Goal: Information Seeking & Learning: Learn about a topic

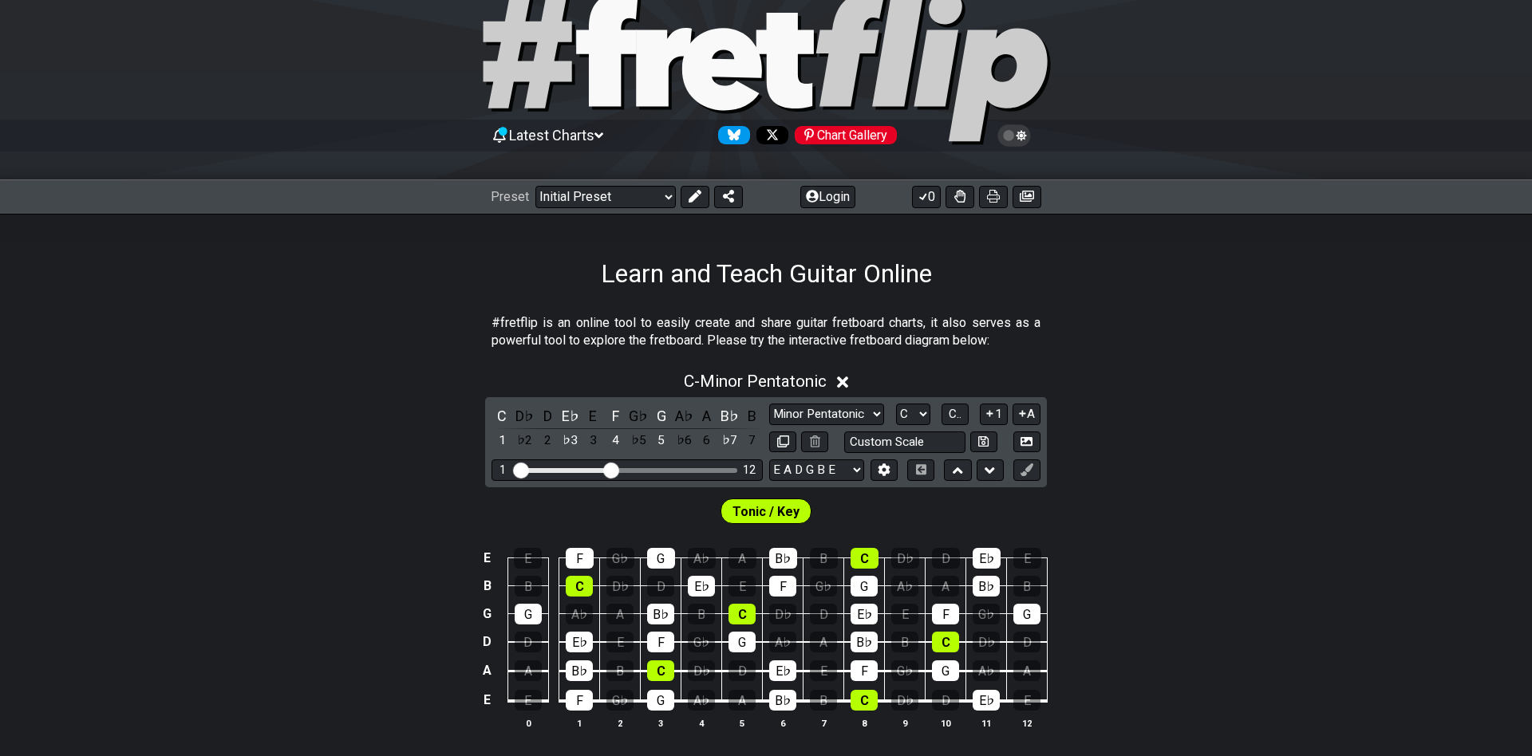
scroll to position [86, 0]
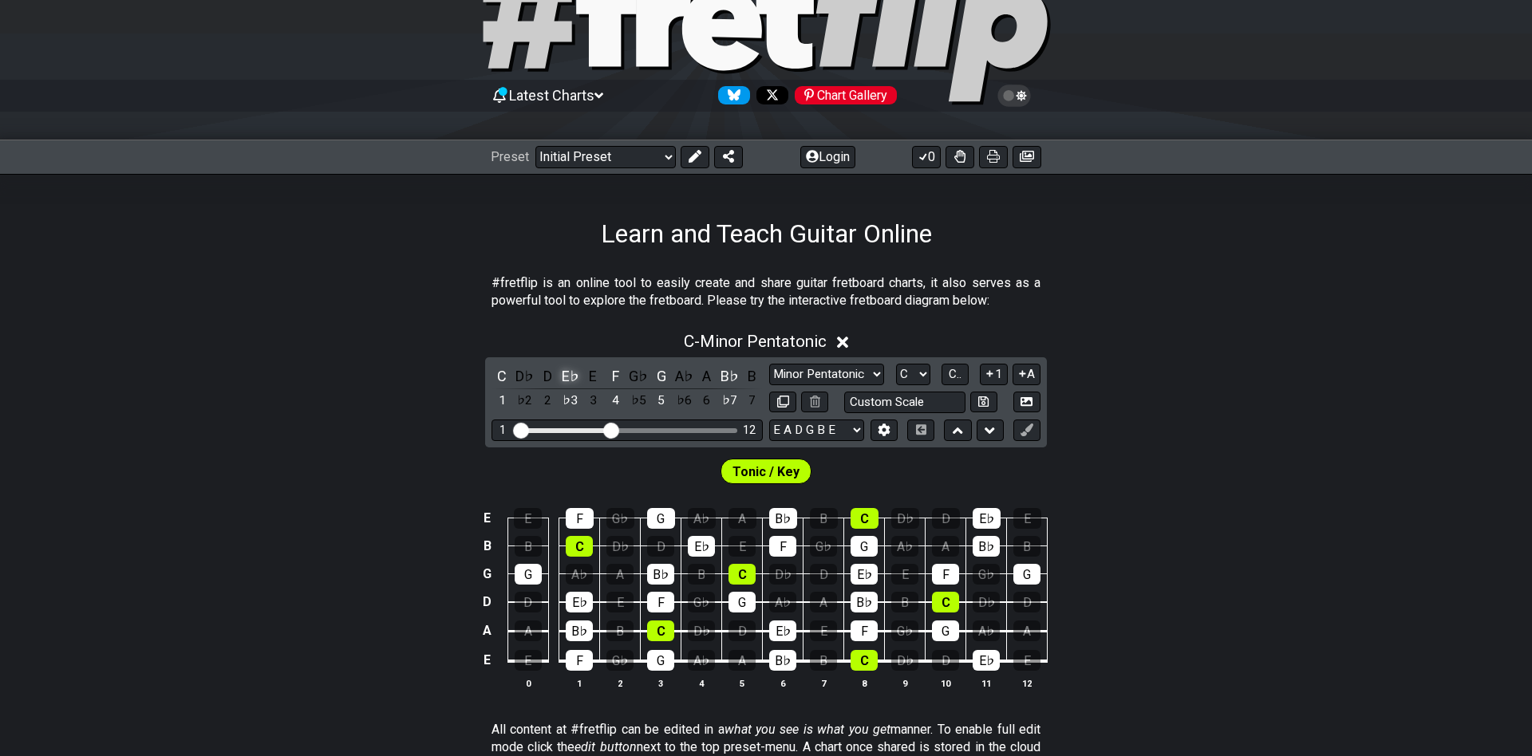
click at [574, 384] on div "E♭" at bounding box center [570, 376] width 21 height 22
click at [507, 378] on div "C" at bounding box center [501, 376] width 21 height 22
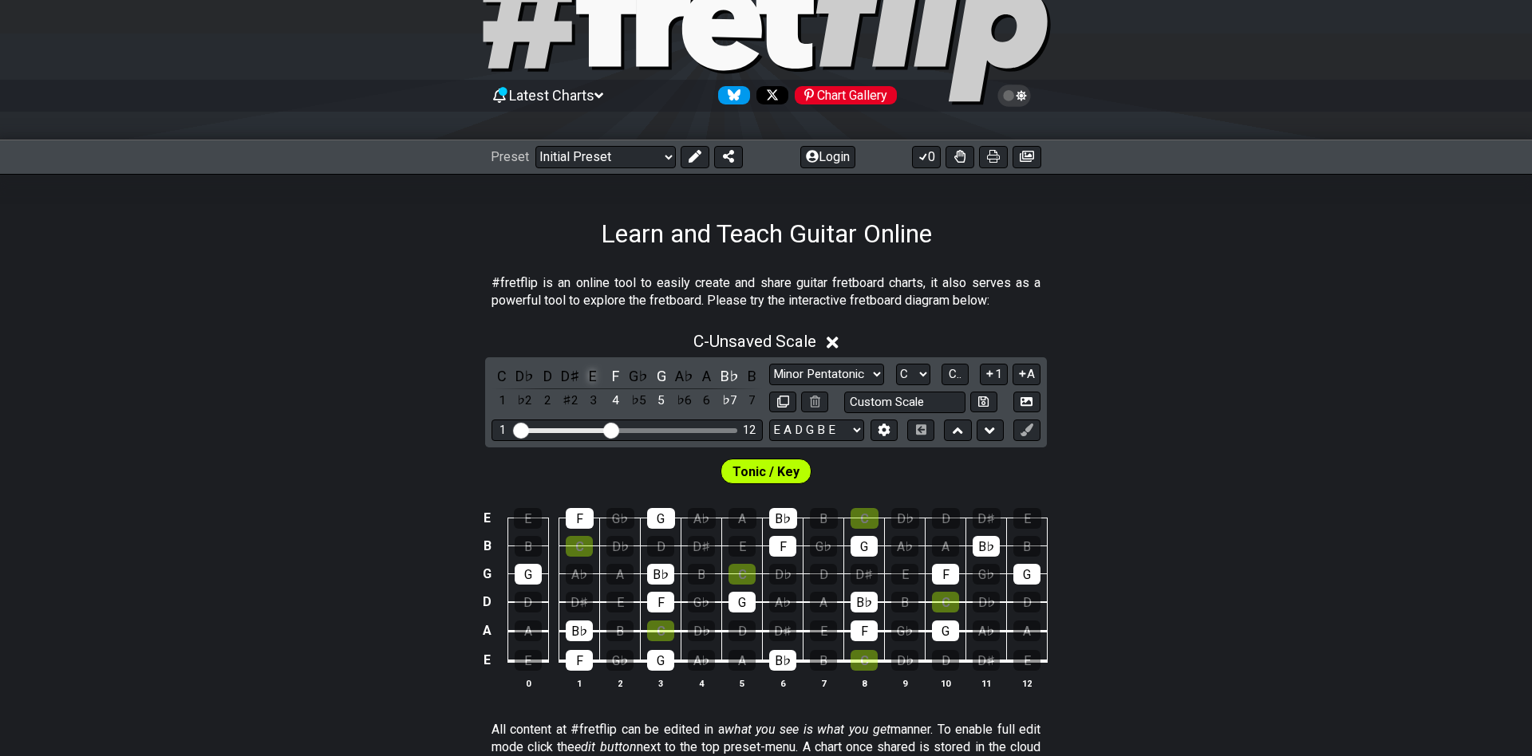
click at [595, 380] on div "E" at bounding box center [592, 376] width 21 height 22
click at [619, 379] on div "F" at bounding box center [616, 376] width 21 height 22
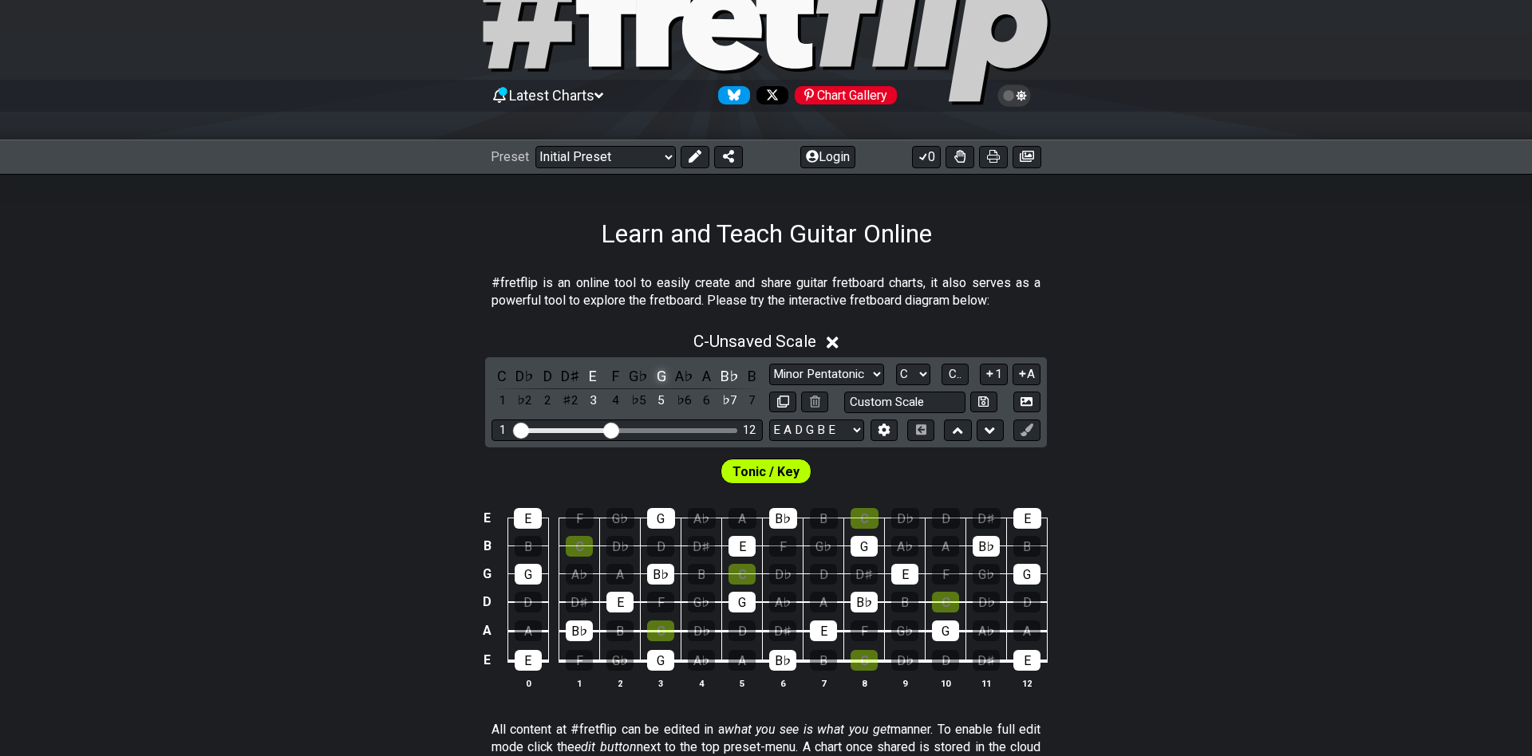
click at [660, 378] on div "G" at bounding box center [661, 376] width 21 height 22
click at [732, 376] on div "B♭" at bounding box center [729, 376] width 21 height 22
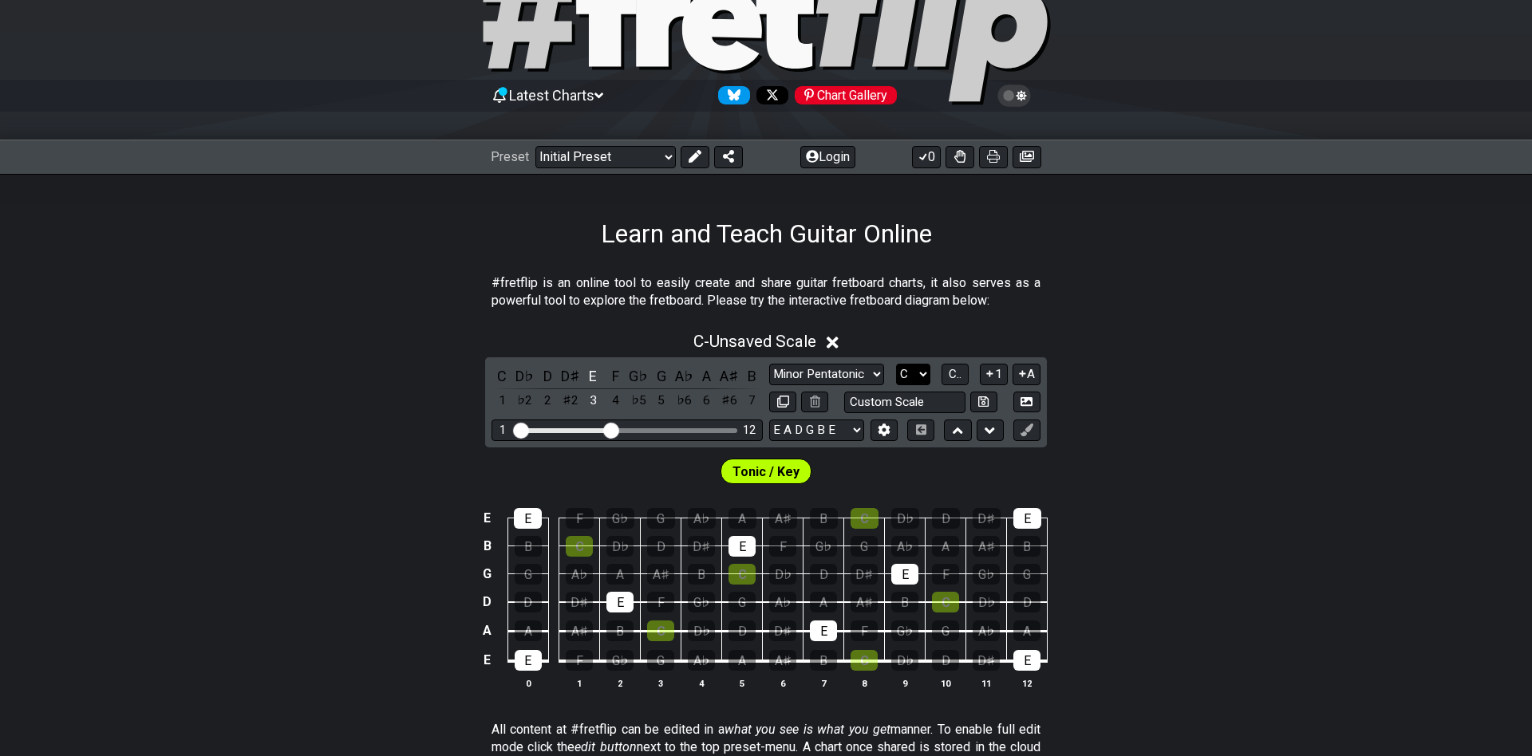
click at [896, 364] on select "A♭ A A♯ B♭ B C C♯ D♭ D D♯ E♭ E F F♯ G♭ G G♯" at bounding box center [913, 375] width 34 height 22
select select "E"
click option "E" at bounding box center [0, 0] width 0 height 0
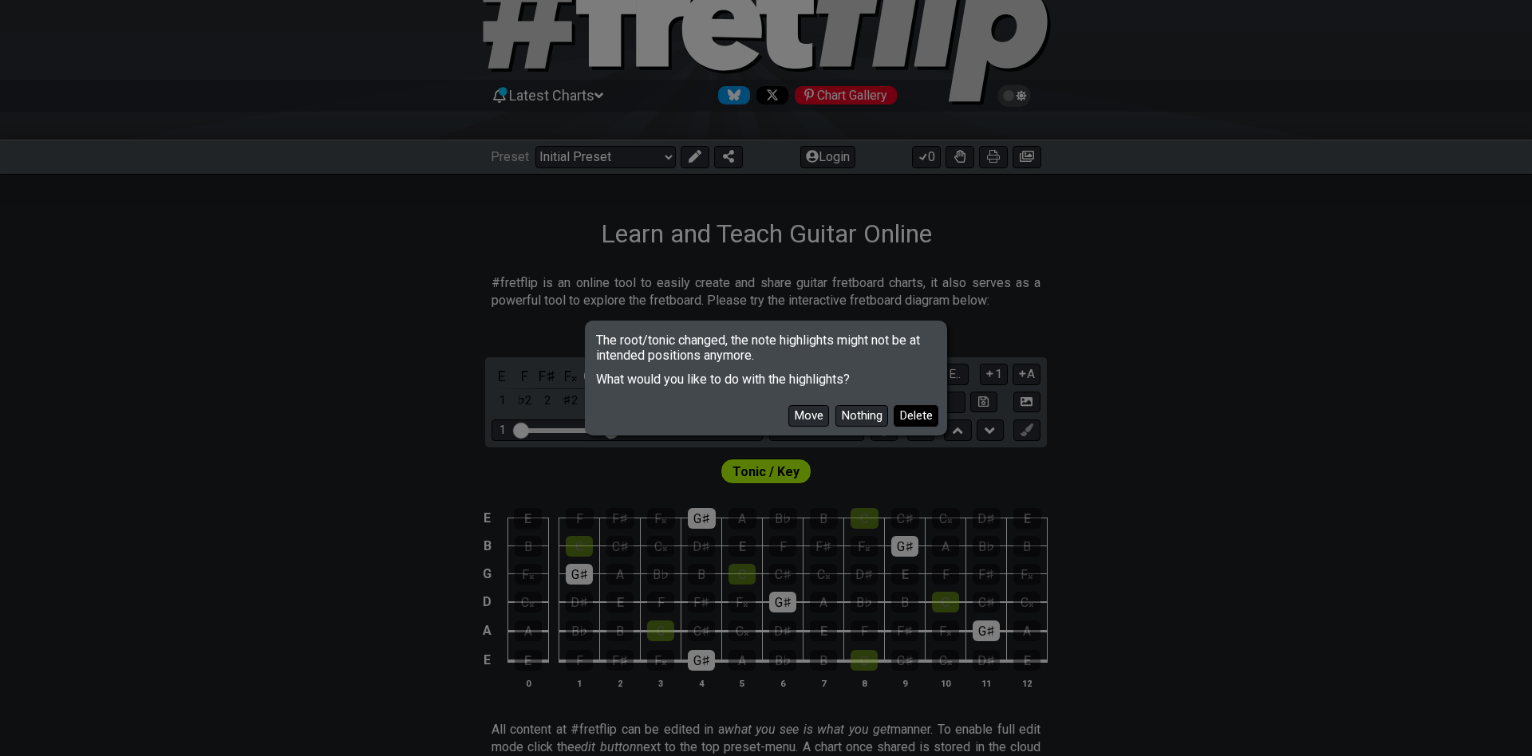
click at [905, 416] on button "Delete" at bounding box center [916, 416] width 45 height 22
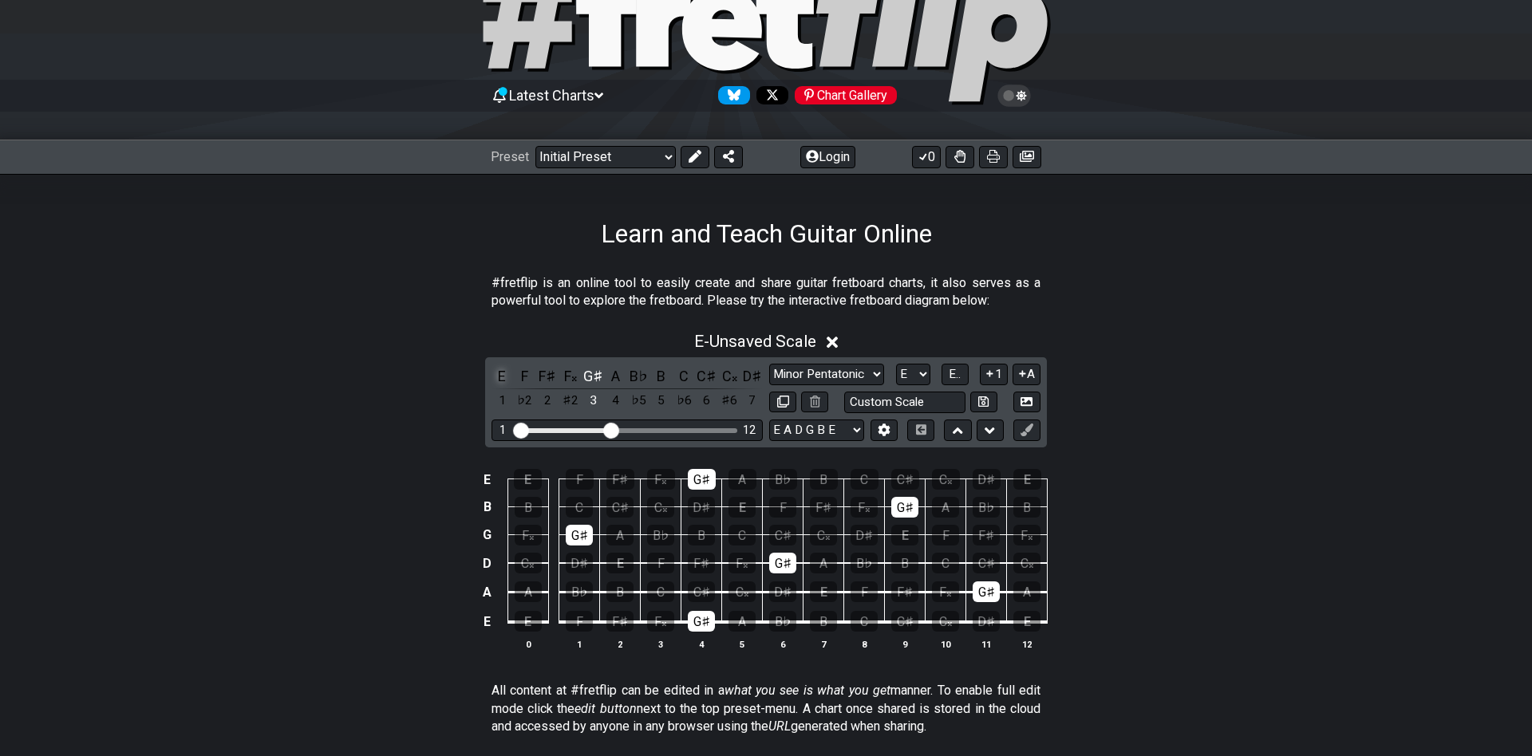
click at [495, 378] on div "E" at bounding box center [501, 376] width 21 height 22
click at [592, 401] on div "3" at bounding box center [592, 401] width 21 height 22
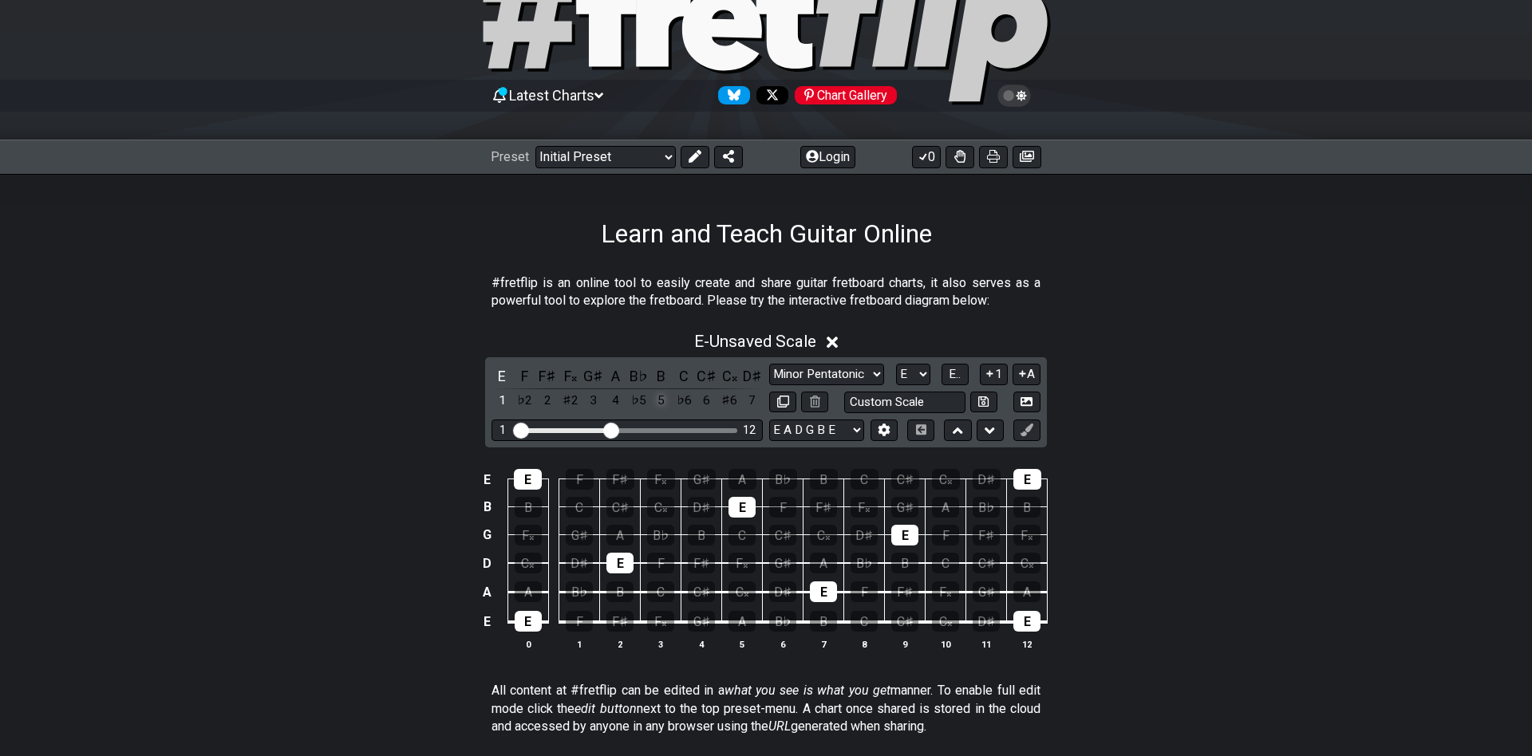
click at [664, 400] on div "5" at bounding box center [661, 401] width 21 height 22
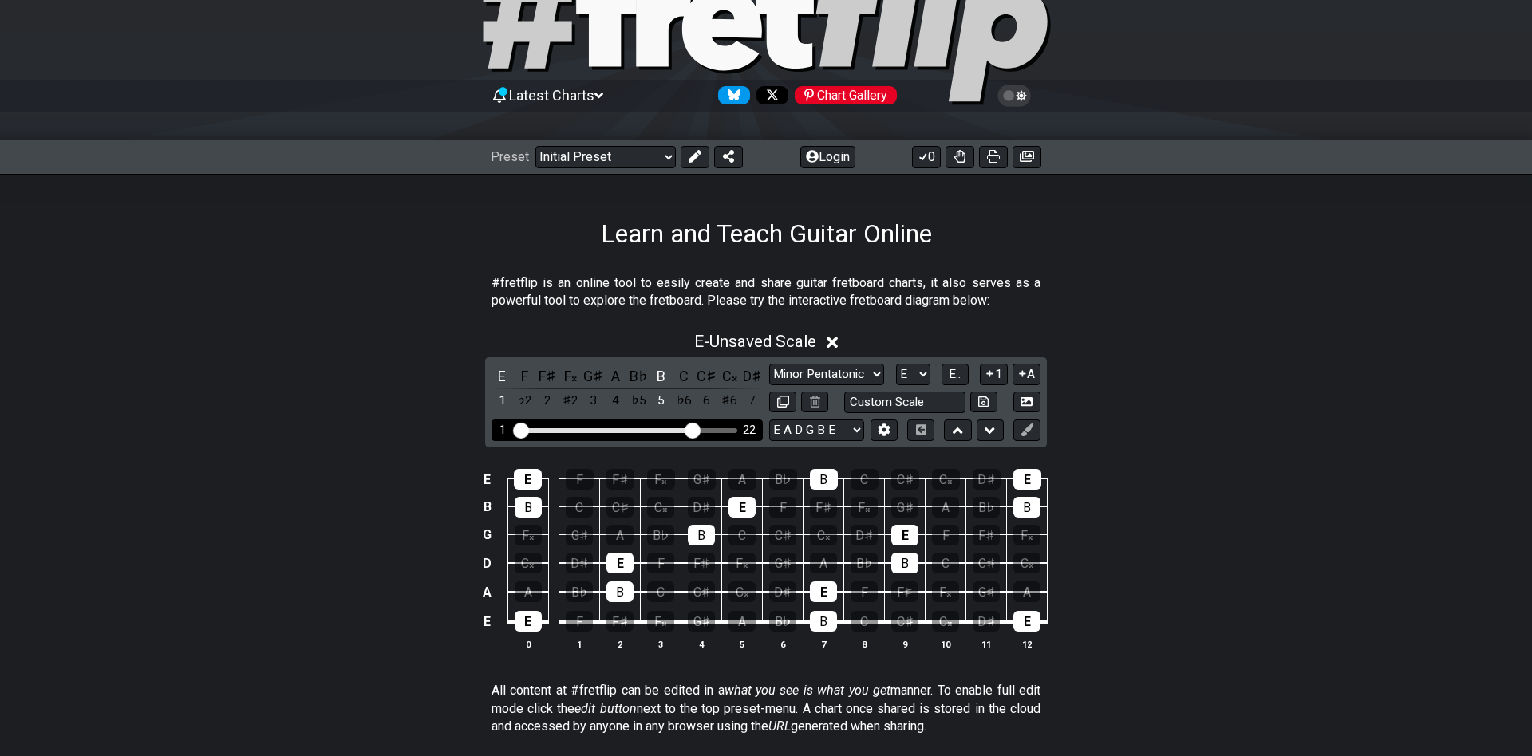
drag, startPoint x: 614, startPoint y: 430, endPoint x: 696, endPoint y: 432, distance: 82.2
click at [696, 429] on input "Visible fret range" at bounding box center [627, 429] width 227 height 0
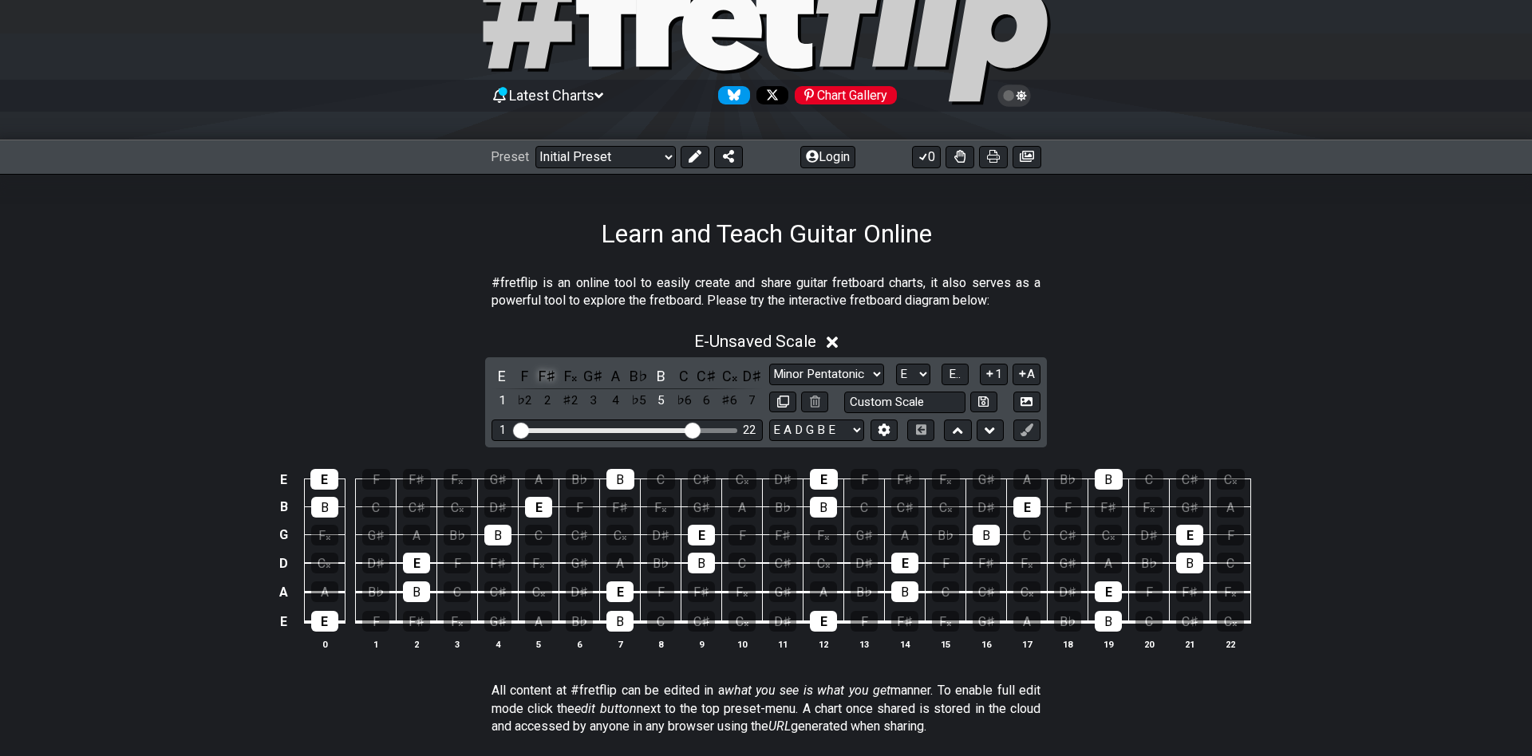
click at [545, 378] on div "F♯" at bounding box center [547, 376] width 21 height 22
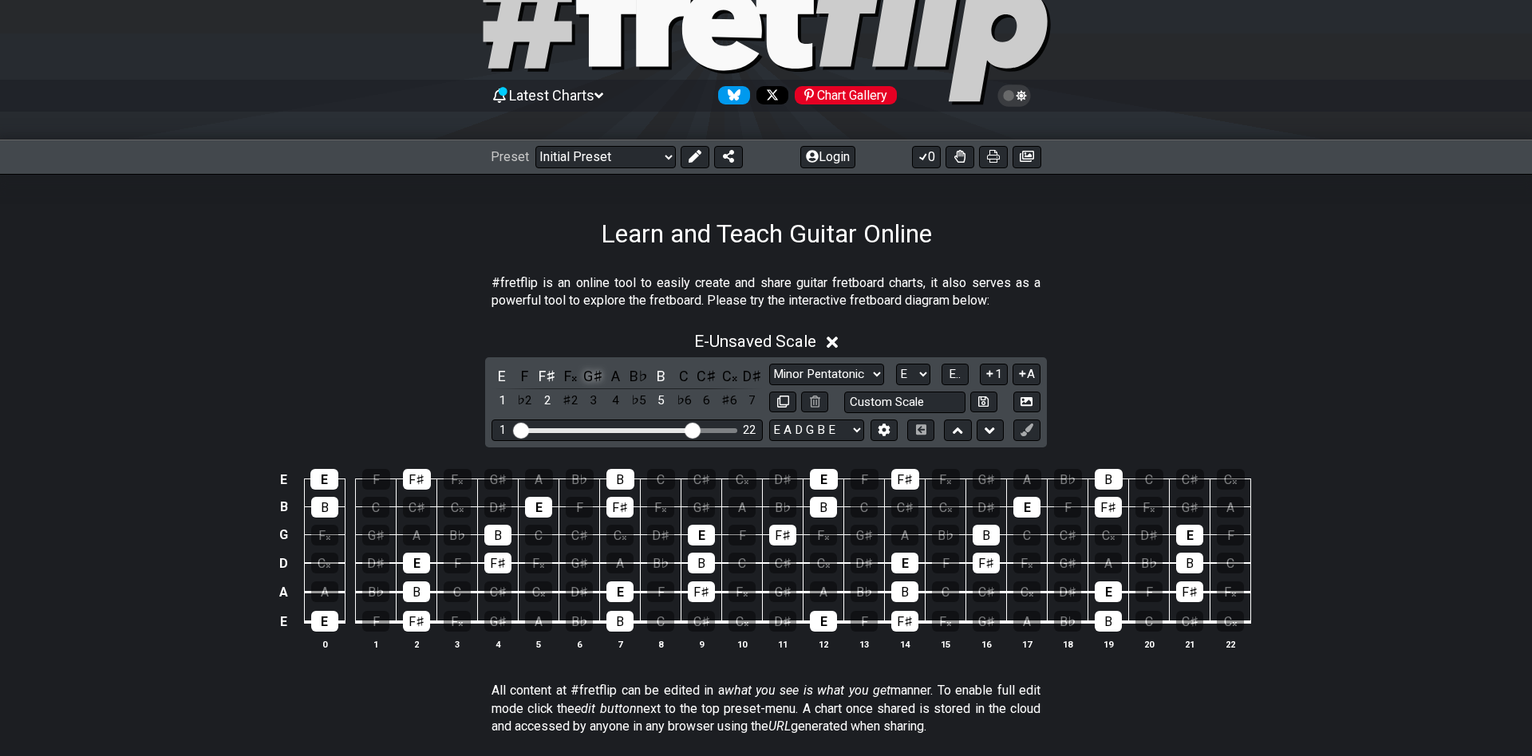
click at [594, 378] on div "G♯" at bounding box center [592, 376] width 21 height 22
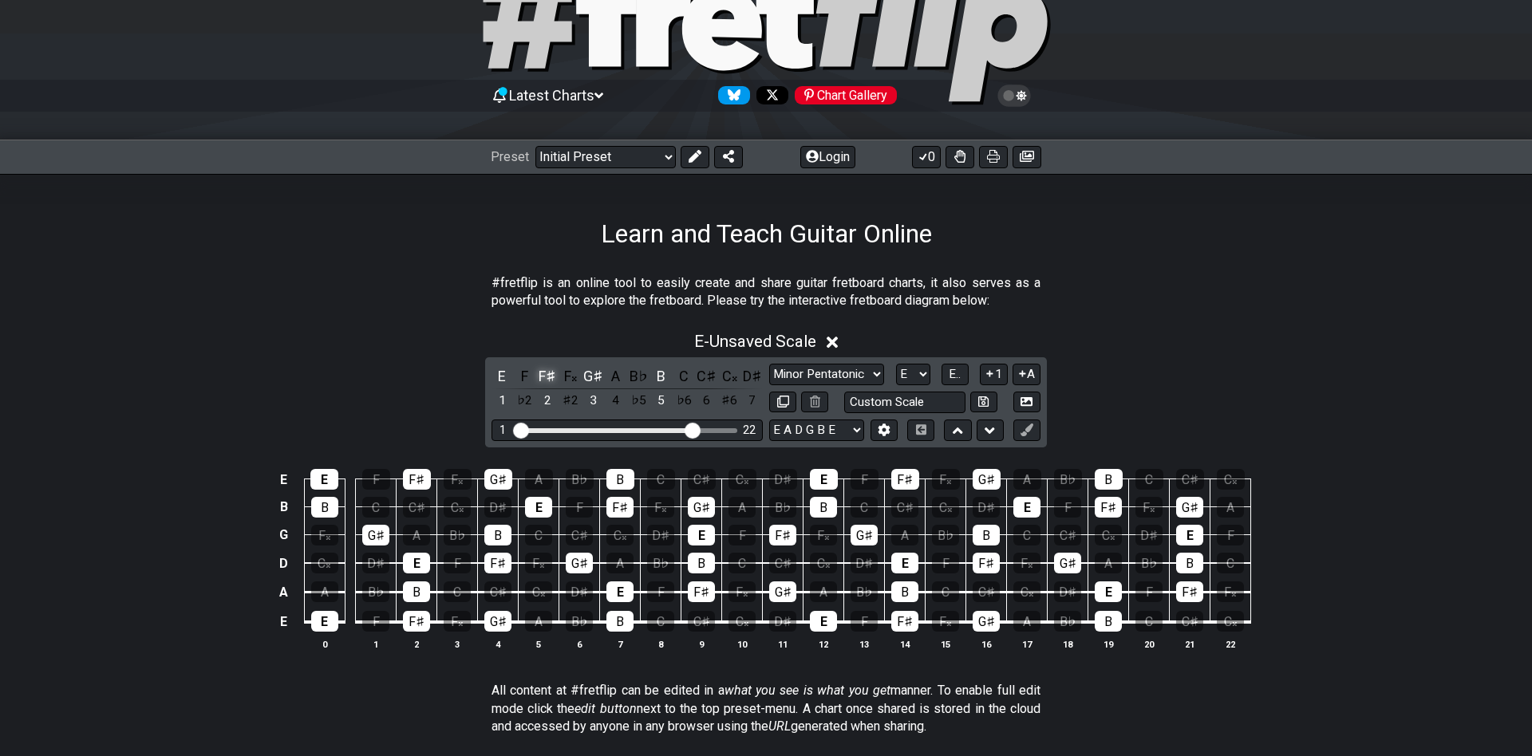
click at [549, 377] on div "F♯" at bounding box center [547, 376] width 21 height 22
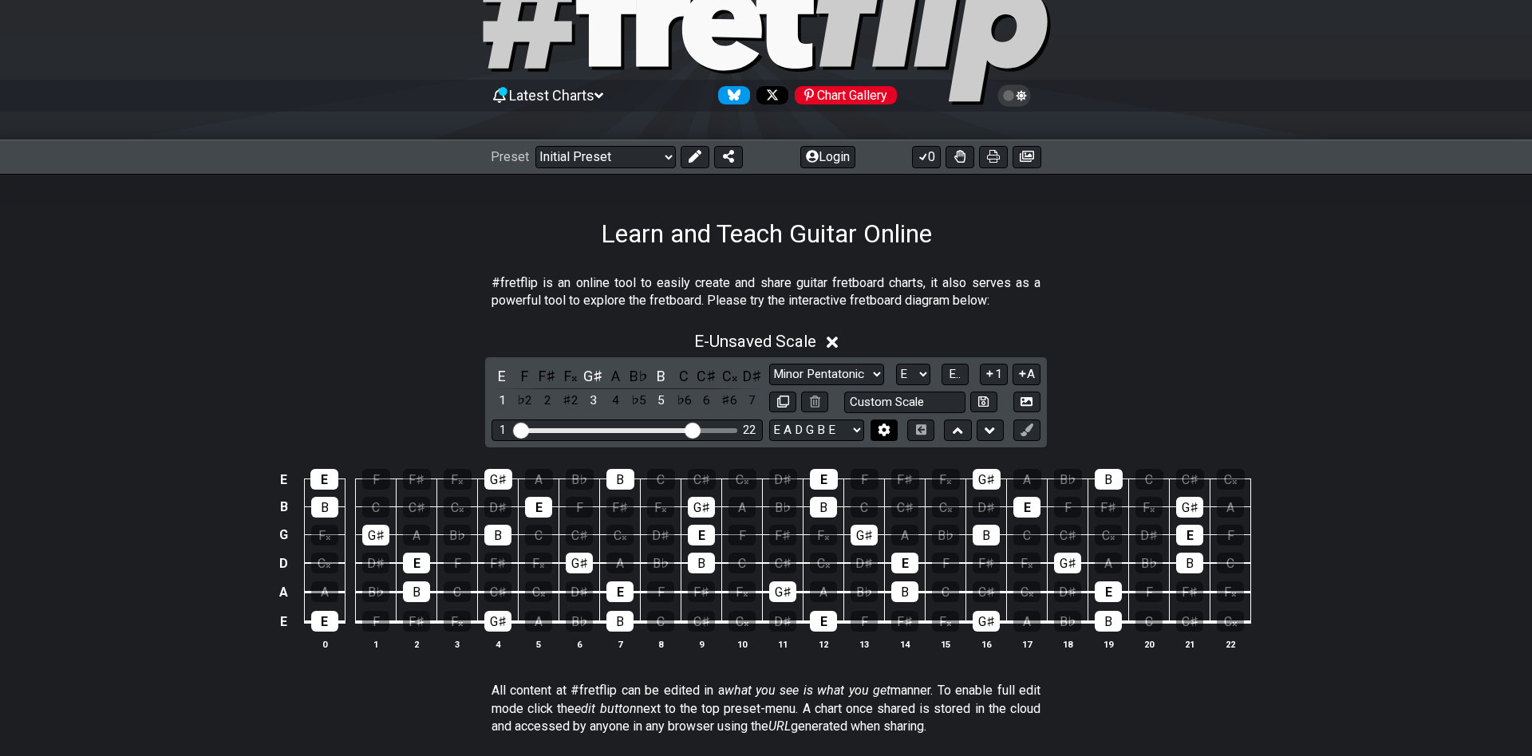
click at [881, 431] on icon at bounding box center [883, 430] width 11 height 12
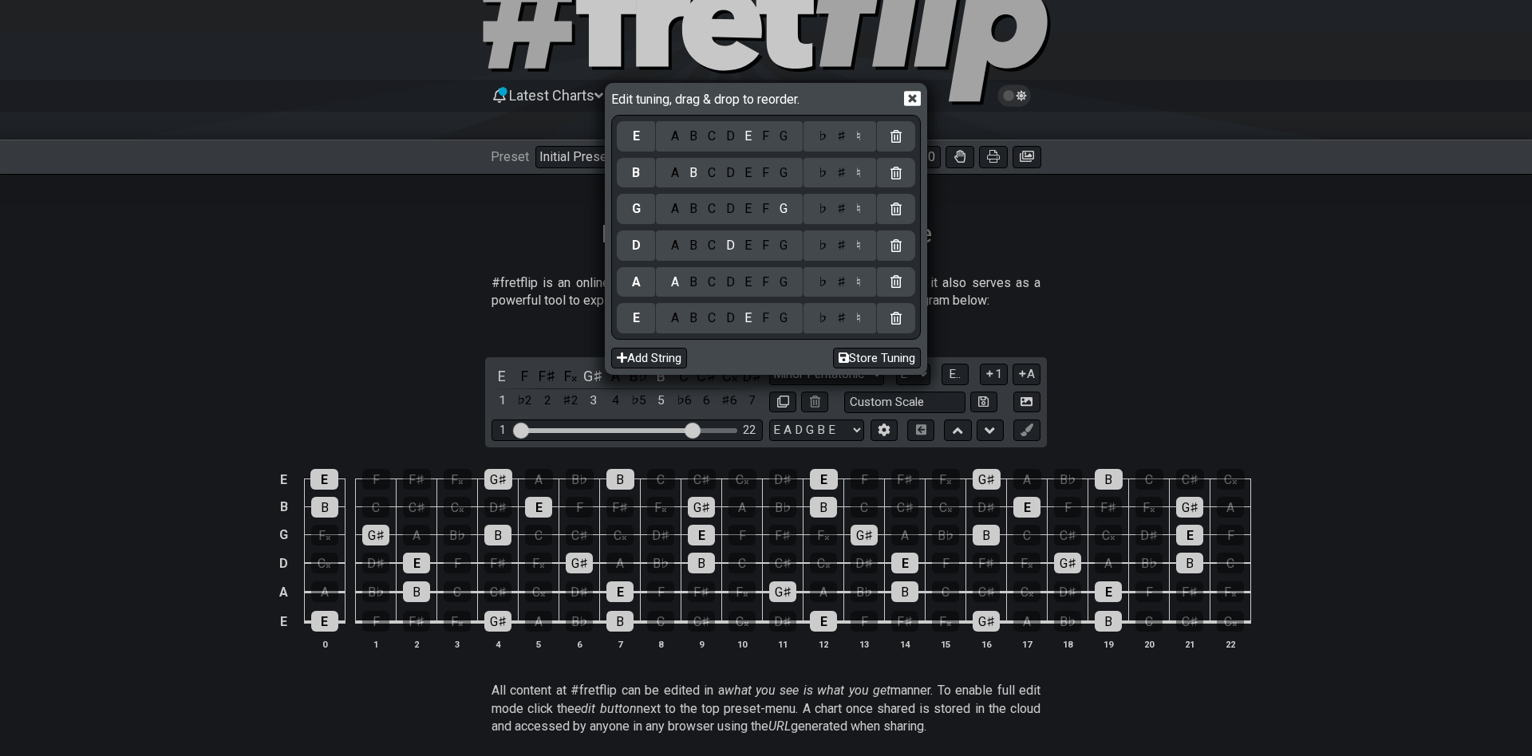
click at [916, 97] on icon at bounding box center [912, 98] width 17 height 17
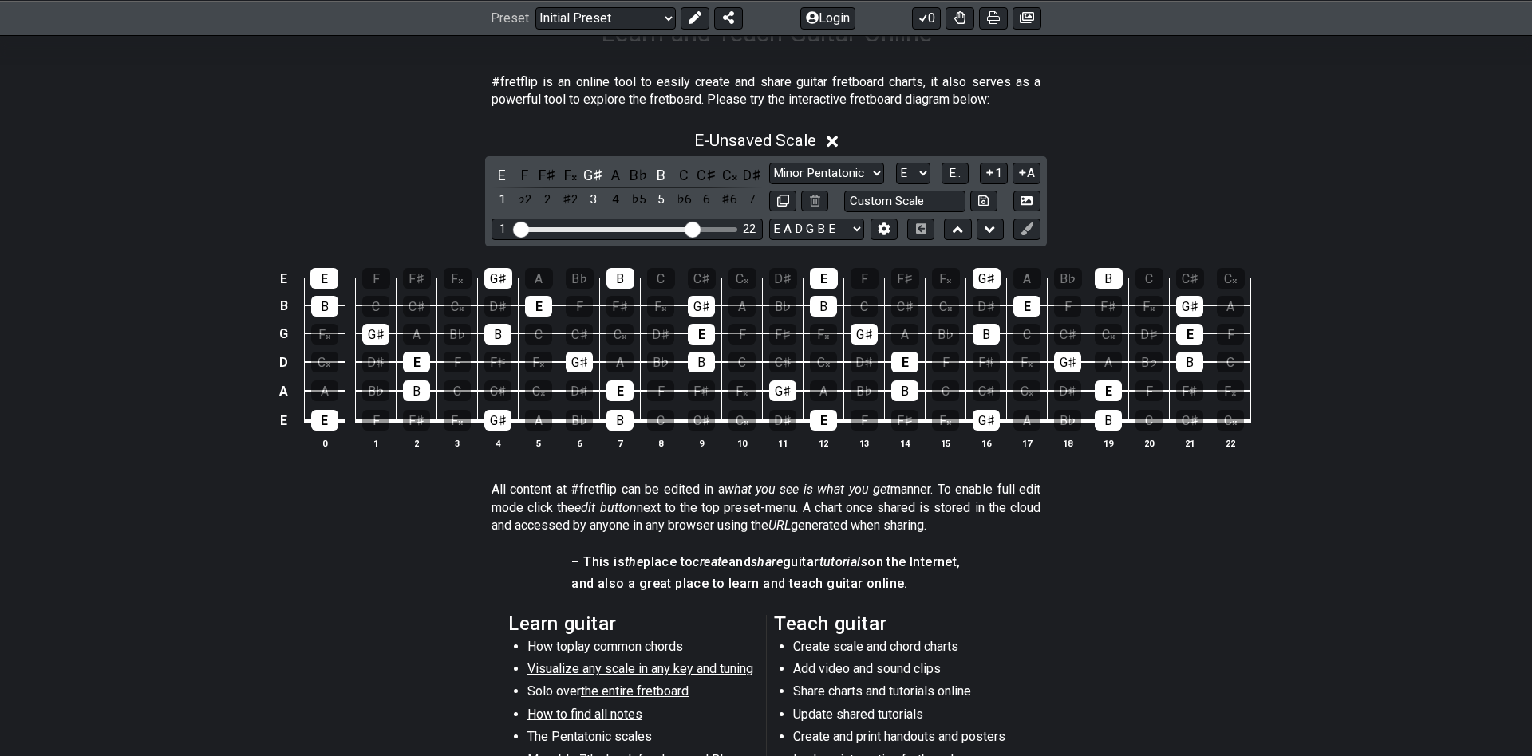
scroll to position [279, 0]
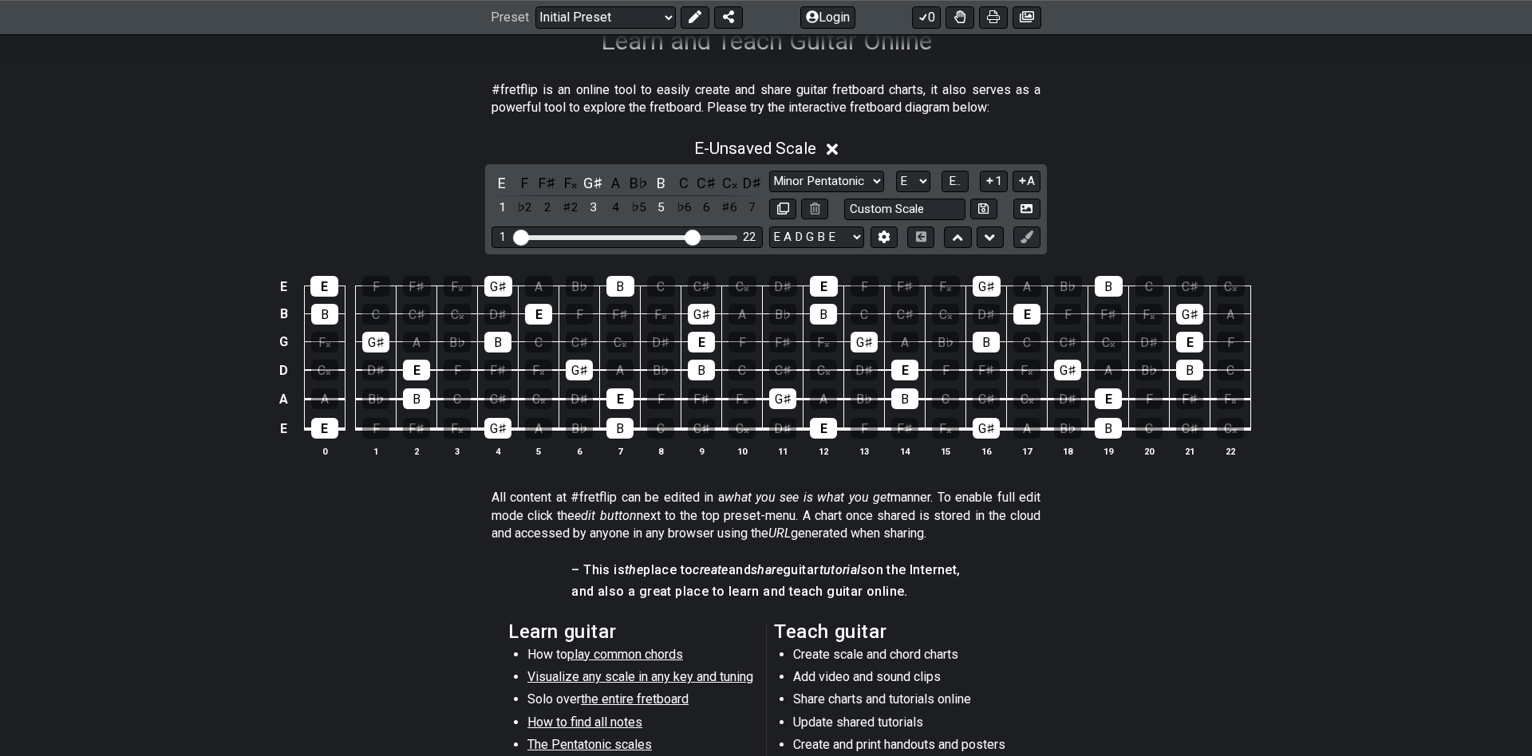
click at [1521, 134] on div "E - Unsaved Scale" at bounding box center [766, 144] width 1532 height 30
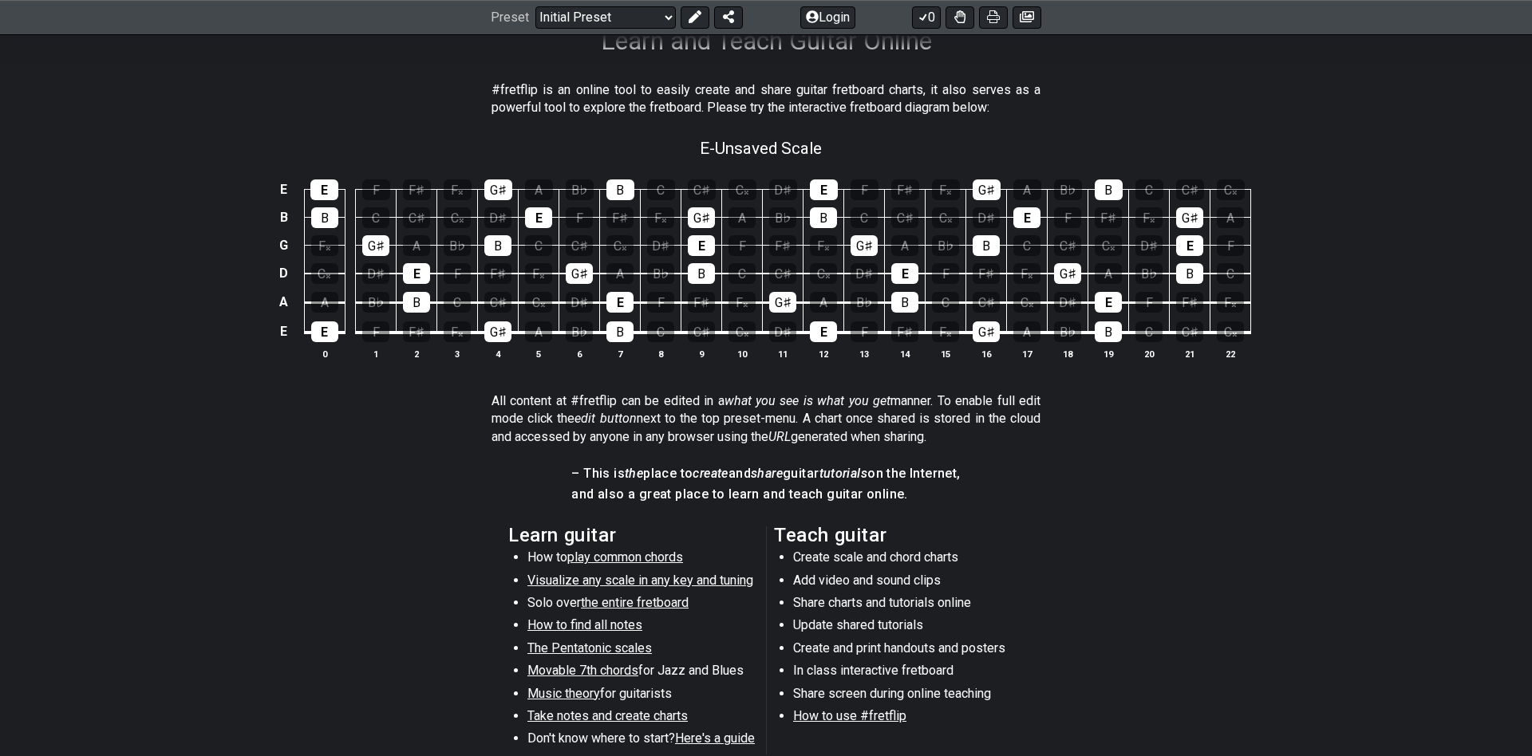
scroll to position [0, 0]
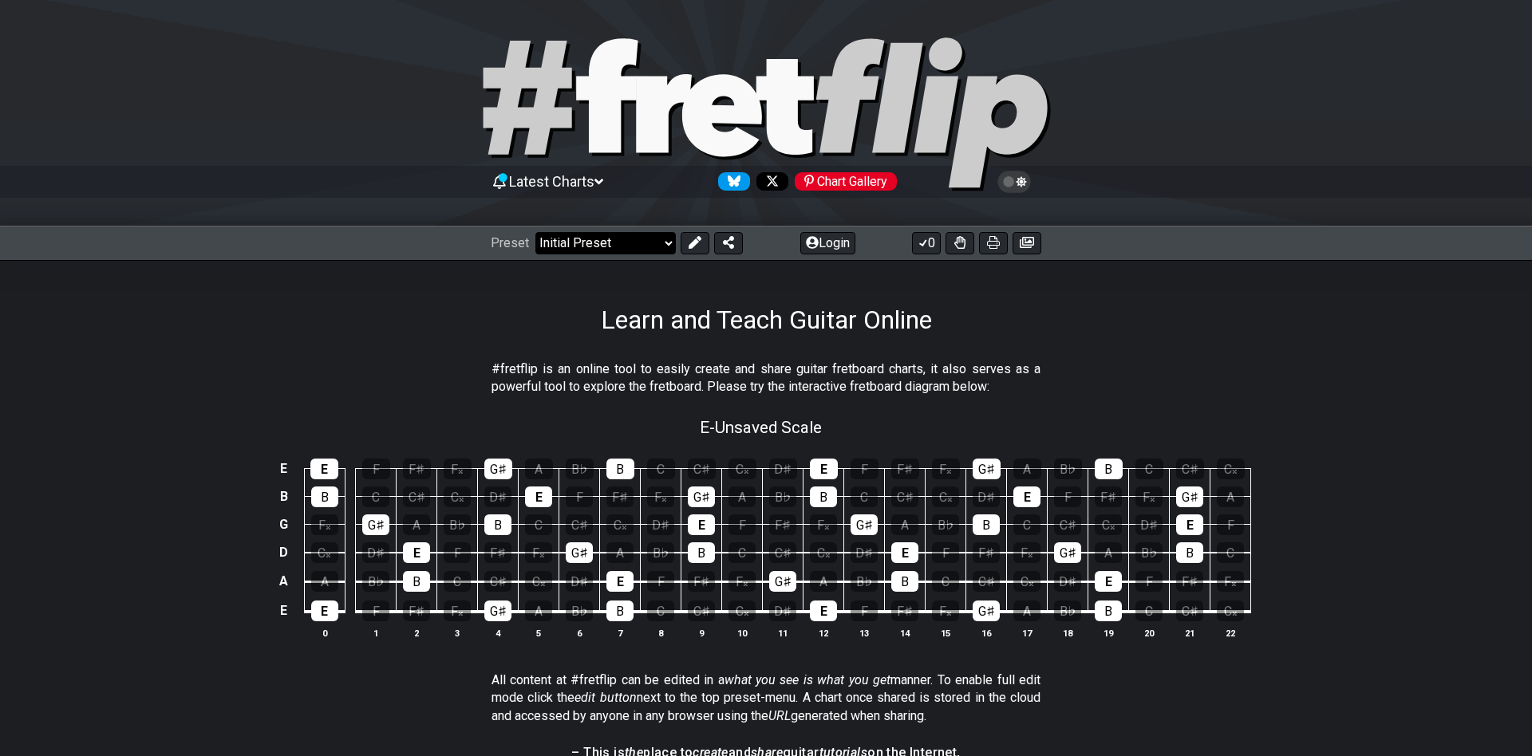
click at [535, 232] on select "Welcome to #fretflip! Initial Preset Custom Preset Minor Pentatonic Major Penta…" at bounding box center [605, 243] width 140 height 22
click option "Major [PERSON_NAME]" at bounding box center [0, 0] width 0 height 0
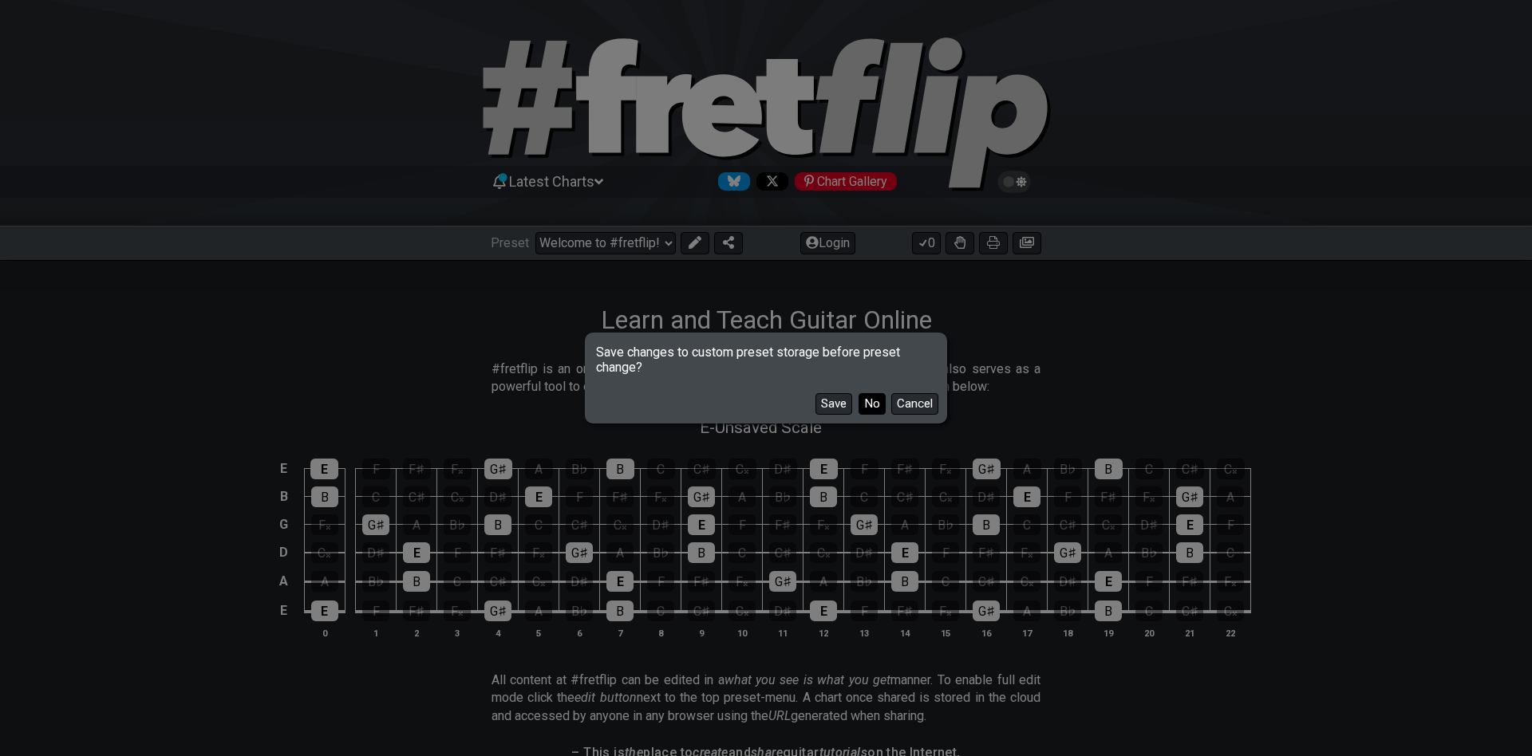
click at [870, 399] on button "No" at bounding box center [871, 404] width 27 height 22
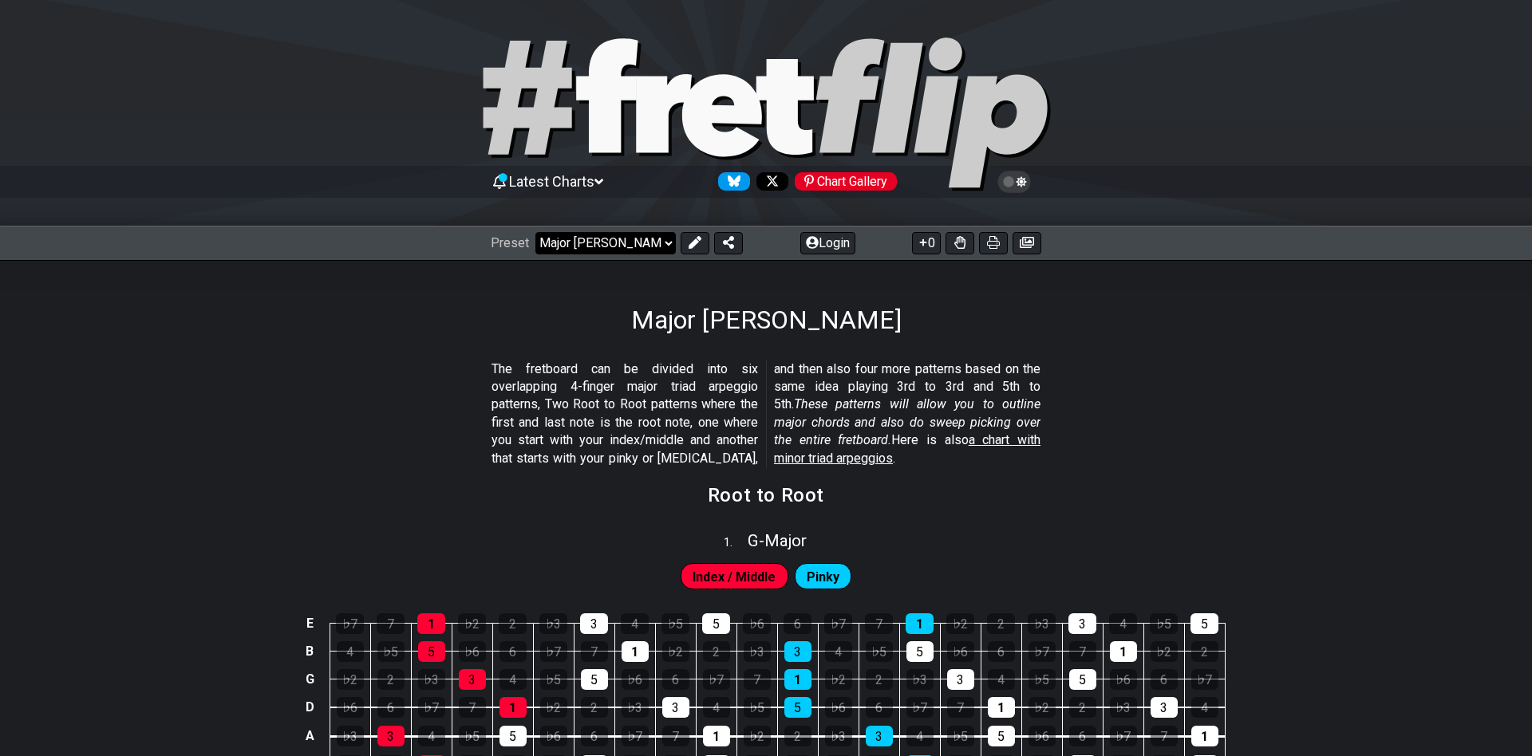
click at [535, 232] on select "Welcome to #fretflip! Initial Preset Custom Preset Minor Pentatonic Major Penta…" at bounding box center [605, 243] width 140 height 22
click option "4nps scale patterns" at bounding box center [0, 0] width 0 height 0
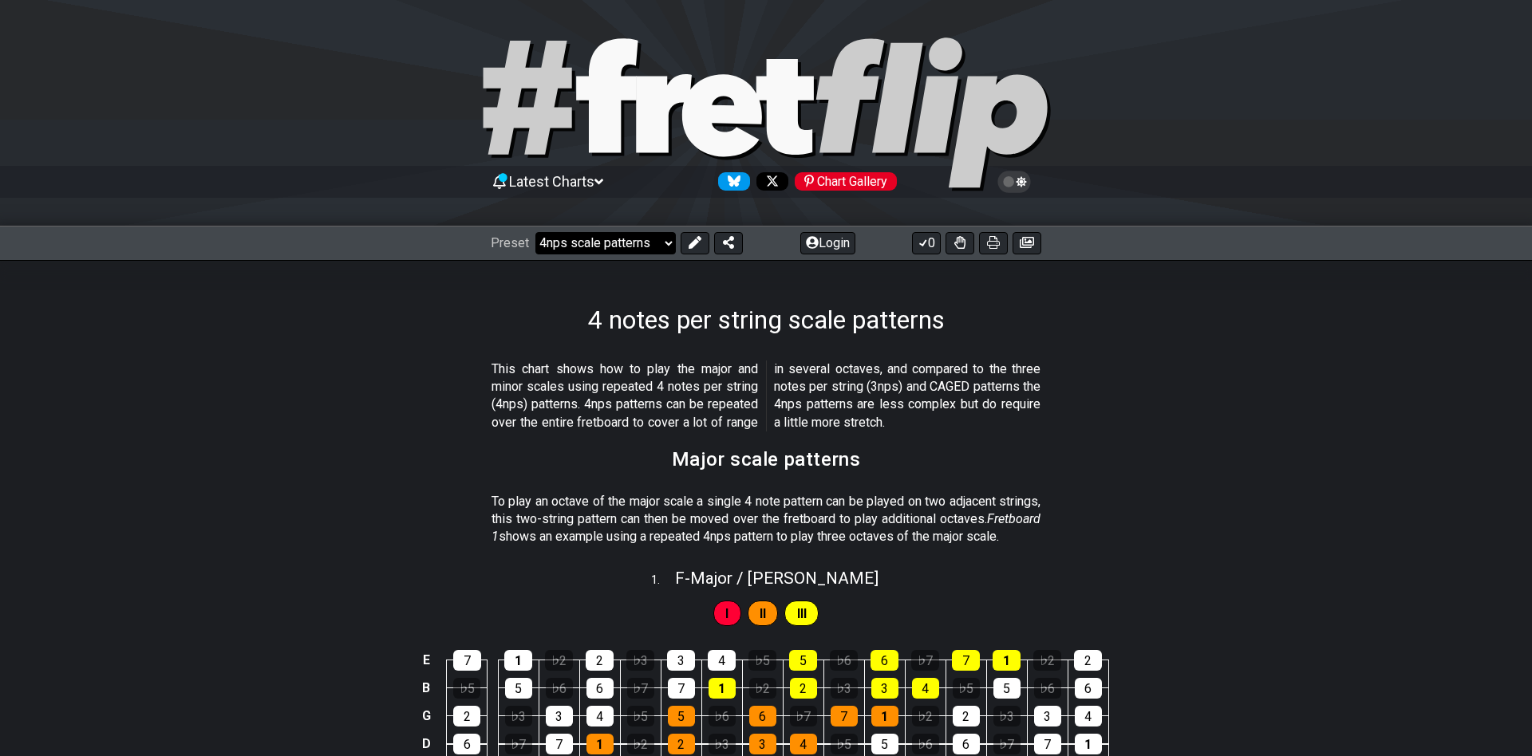
click at [535, 232] on select "Welcome to #fretflip! Initial Preset Custom Preset Minor Pentatonic Major Penta…" at bounding box center [605, 243] width 140 height 22
click option "Preset Template" at bounding box center [0, 0] width 0 height 0
select select "/template"
select select "A"
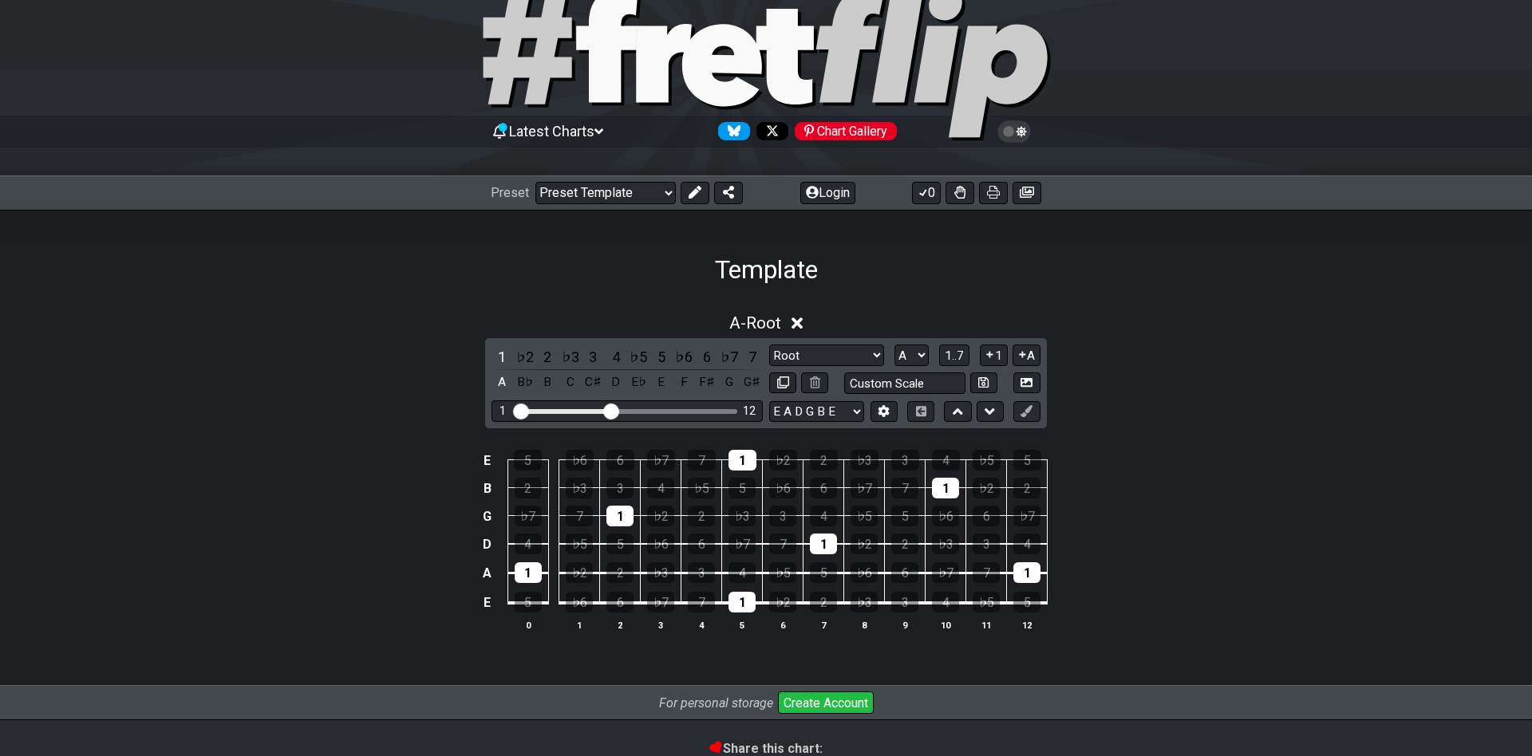
scroll to position [86, 0]
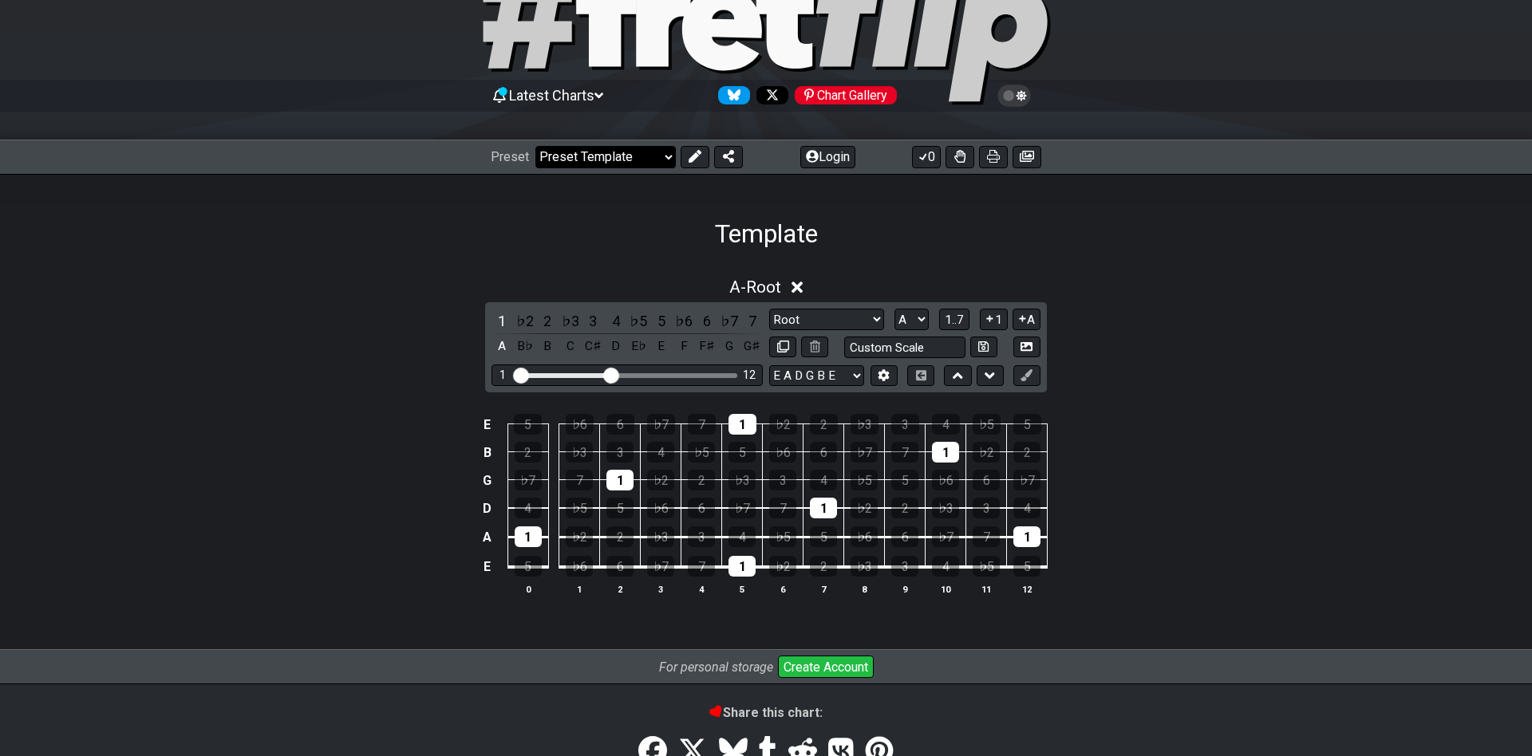
click at [535, 146] on select "Welcome to #fretflip! Initial Preset Custom Preset Minor Pentatonic Major Penta…" at bounding box center [605, 157] width 140 height 22
click option "How-to create charts" at bounding box center [0, 0] width 0 height 0
select select "/guitar-scales-generator"
select select "Minor Pentatonic"
select select "A"
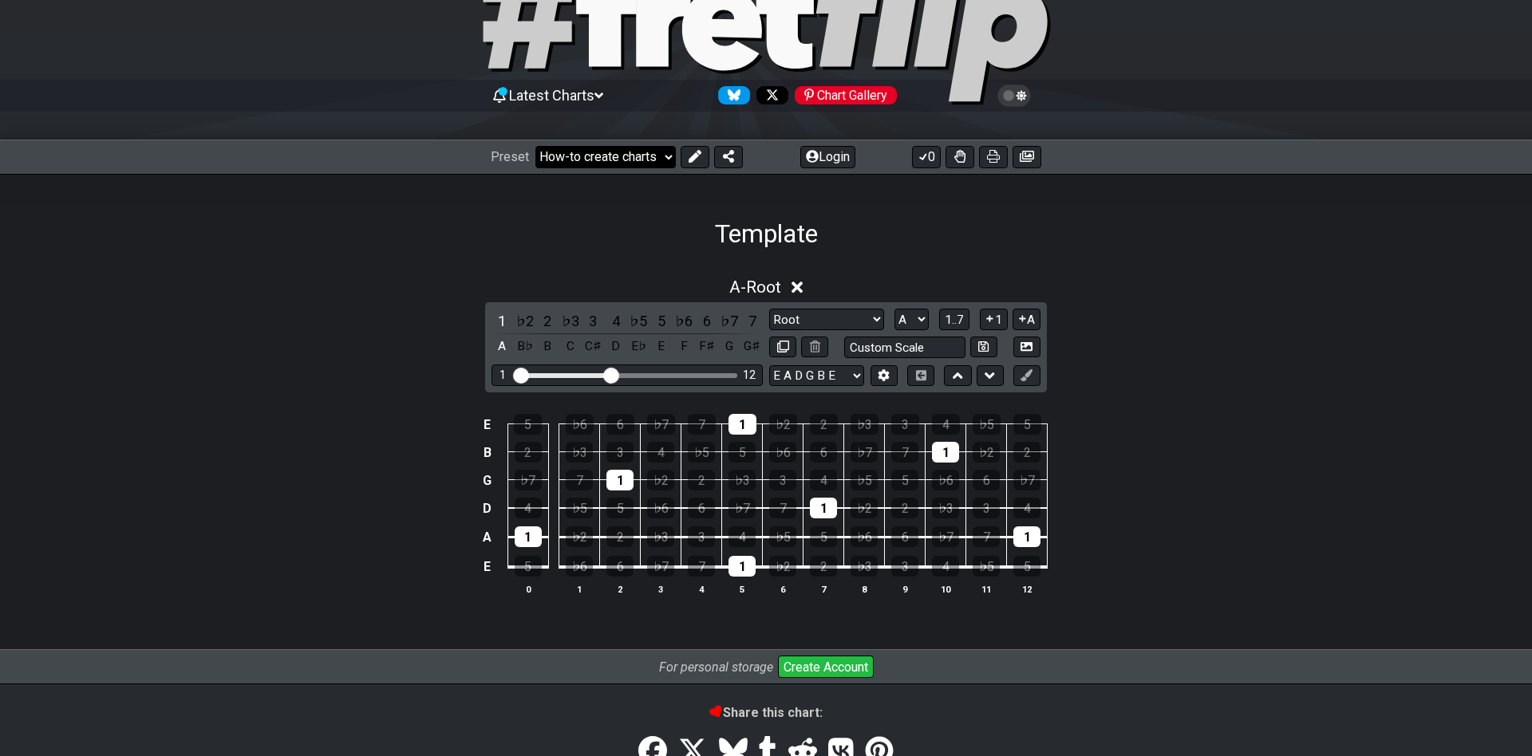
select select "A"
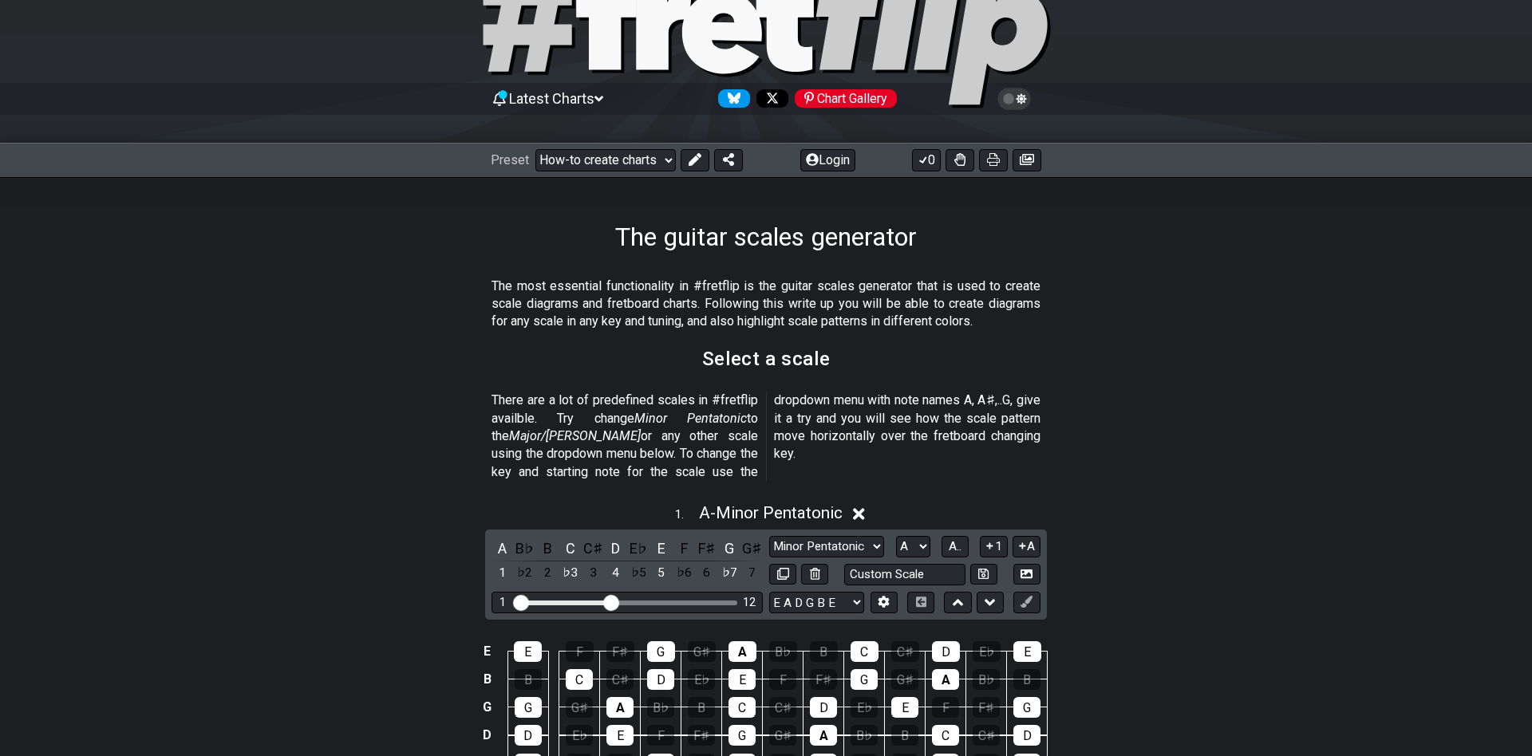
scroll to position [86, 0]
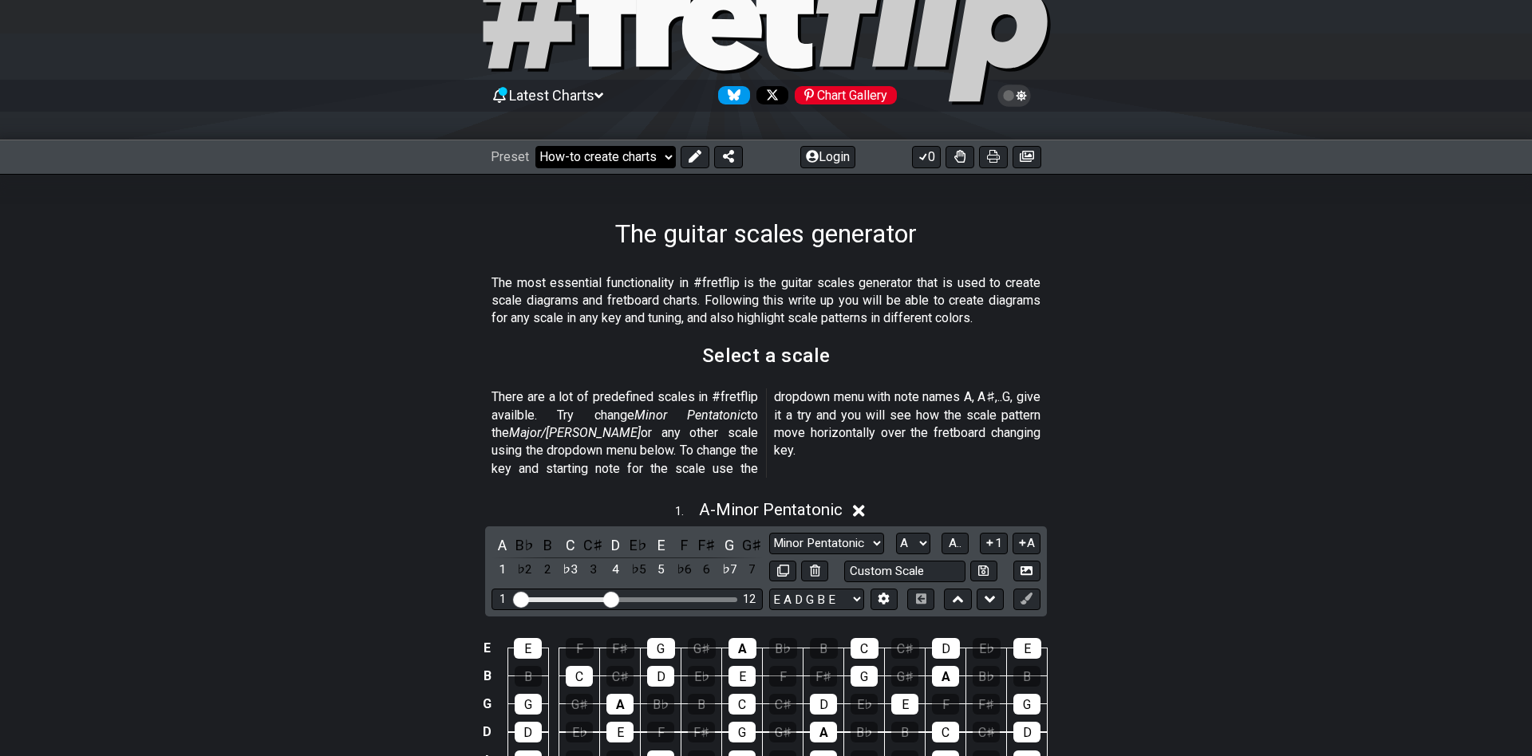
click at [535, 146] on select "Welcome to #fretflip! Initial Preset Custom Preset Minor Pentatonic Major Penta…" at bounding box center [605, 157] width 140 height 22
click at [700, 164] on button at bounding box center [695, 157] width 29 height 22
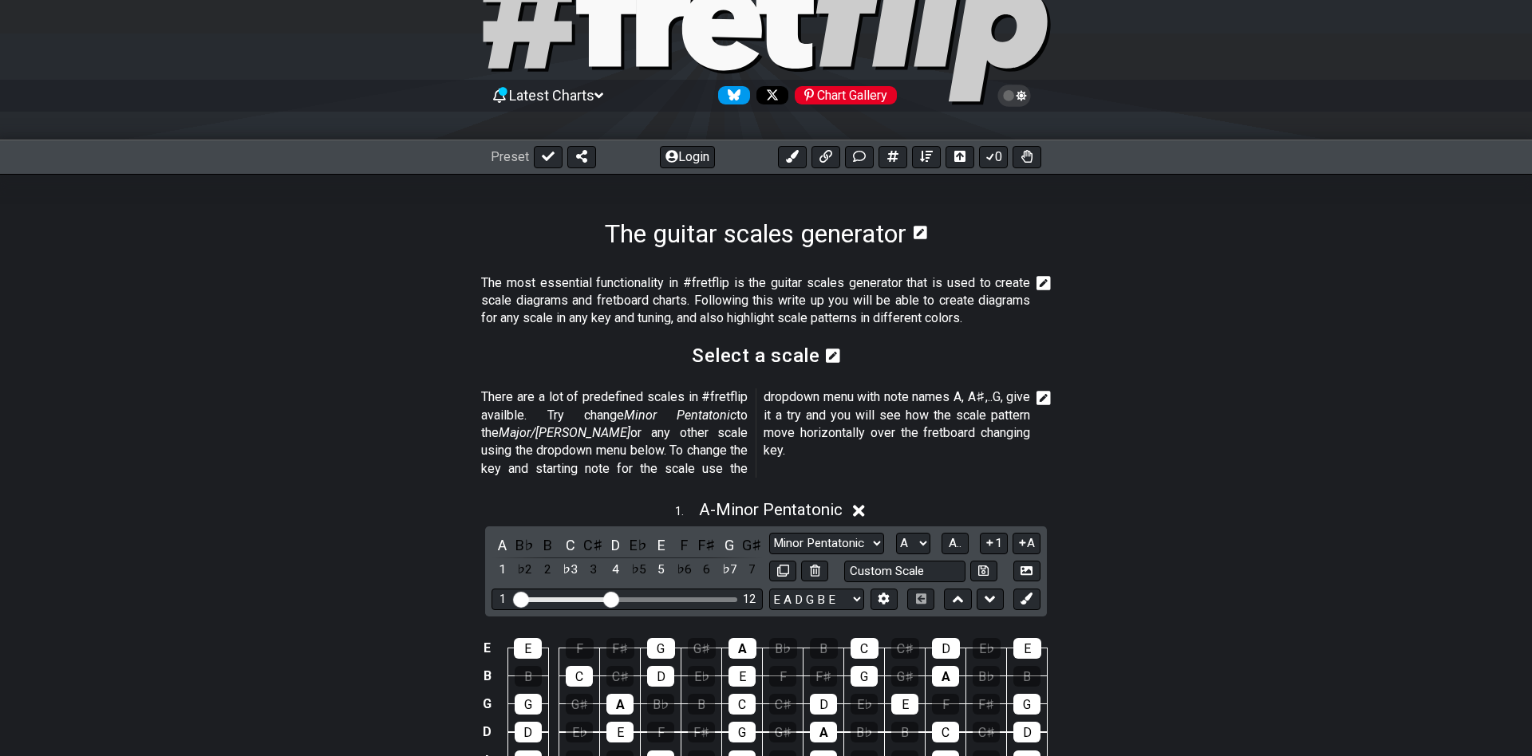
click at [700, 164] on button "Login" at bounding box center [687, 157] width 55 height 22
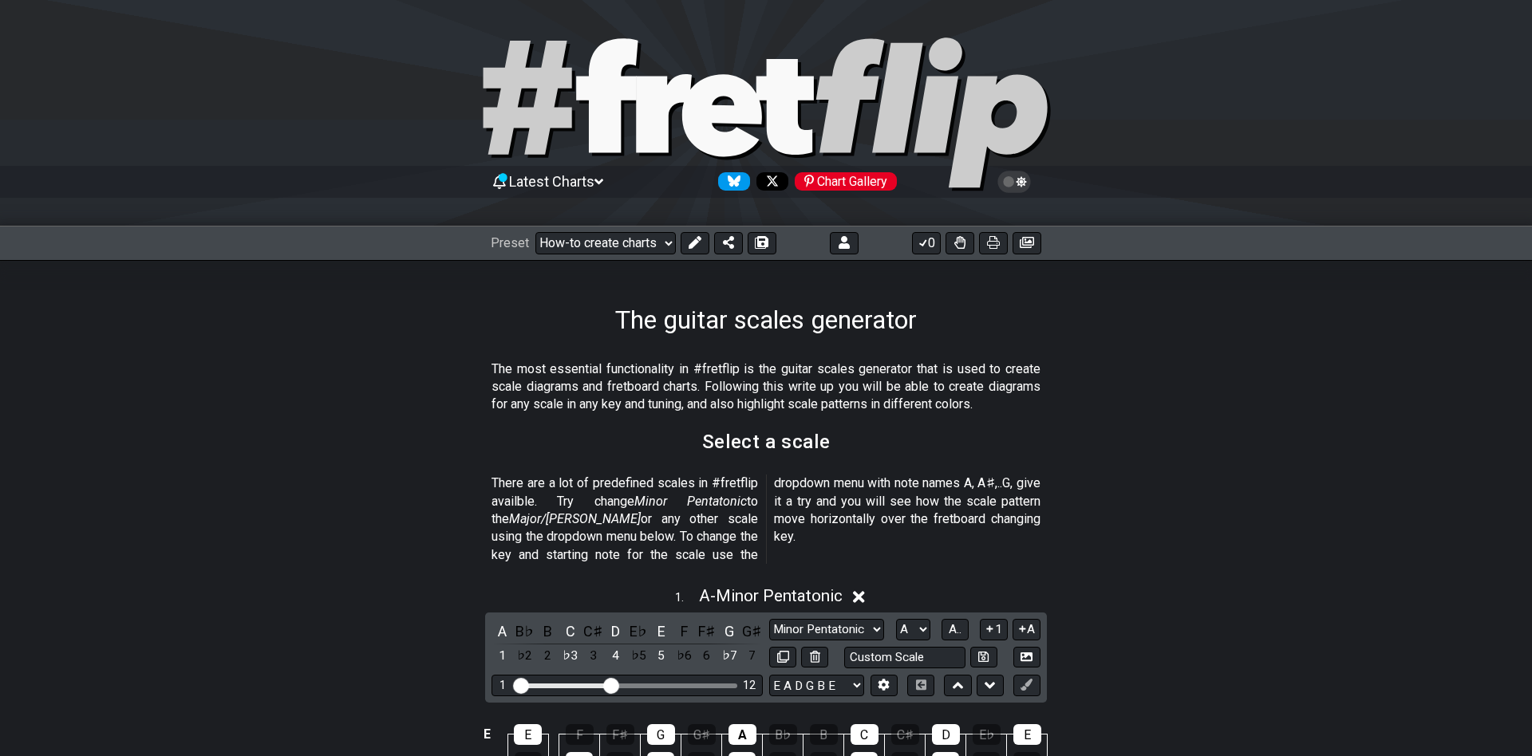
select select "/guitar-scales-generator"
select select "A"
click at [690, 249] on icon at bounding box center [695, 242] width 13 height 13
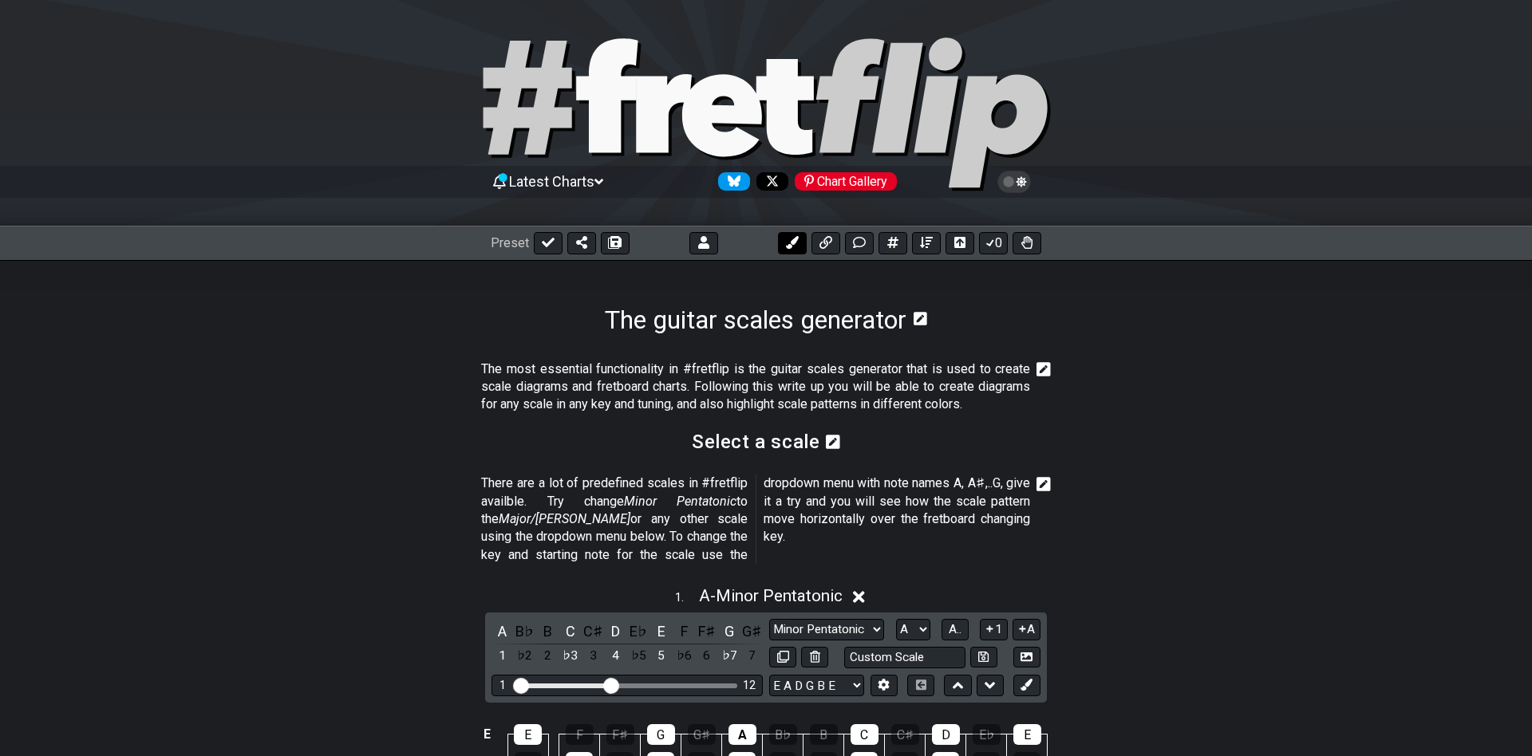
click at [797, 252] on button at bounding box center [792, 243] width 29 height 22
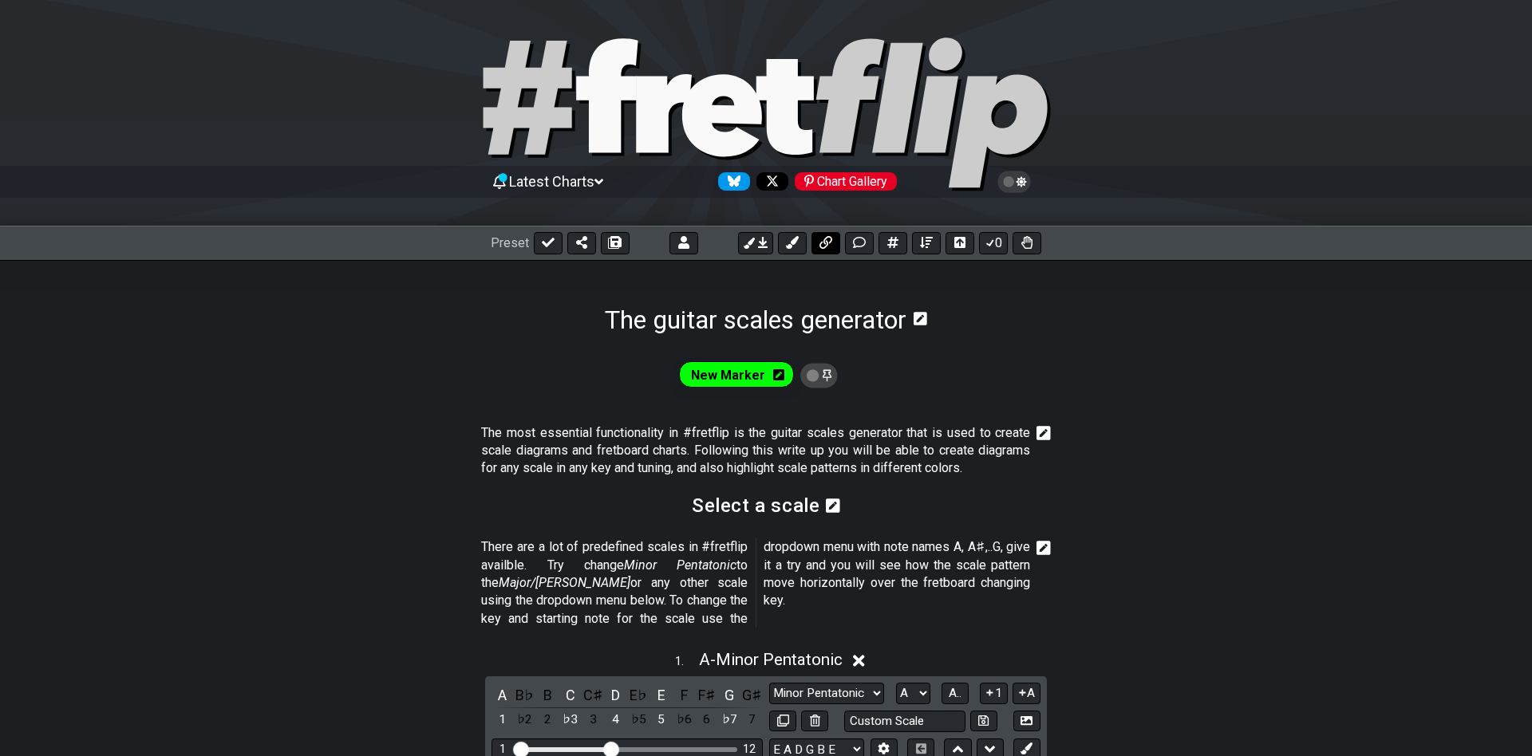
click at [827, 245] on icon at bounding box center [825, 242] width 13 height 13
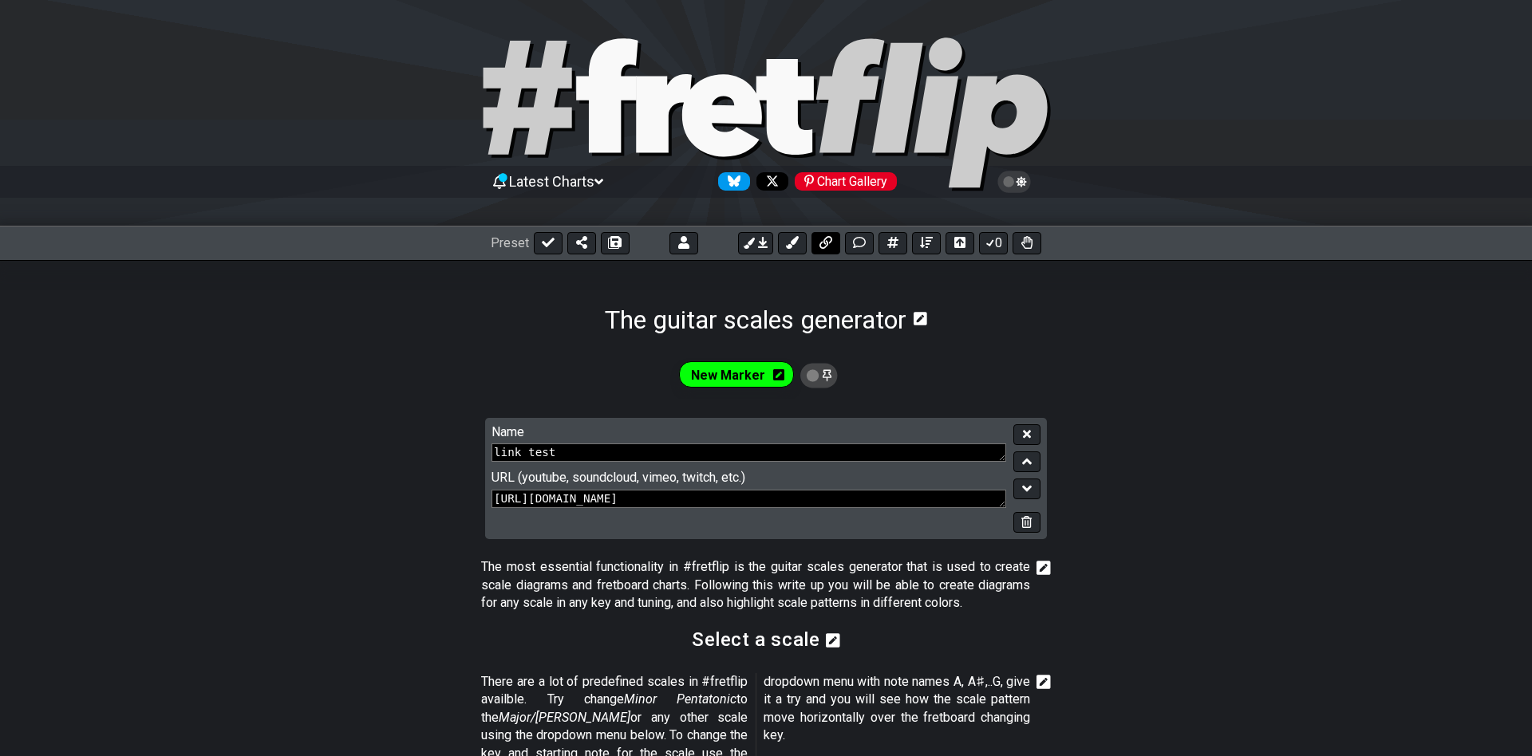
scroll to position [226, 0]
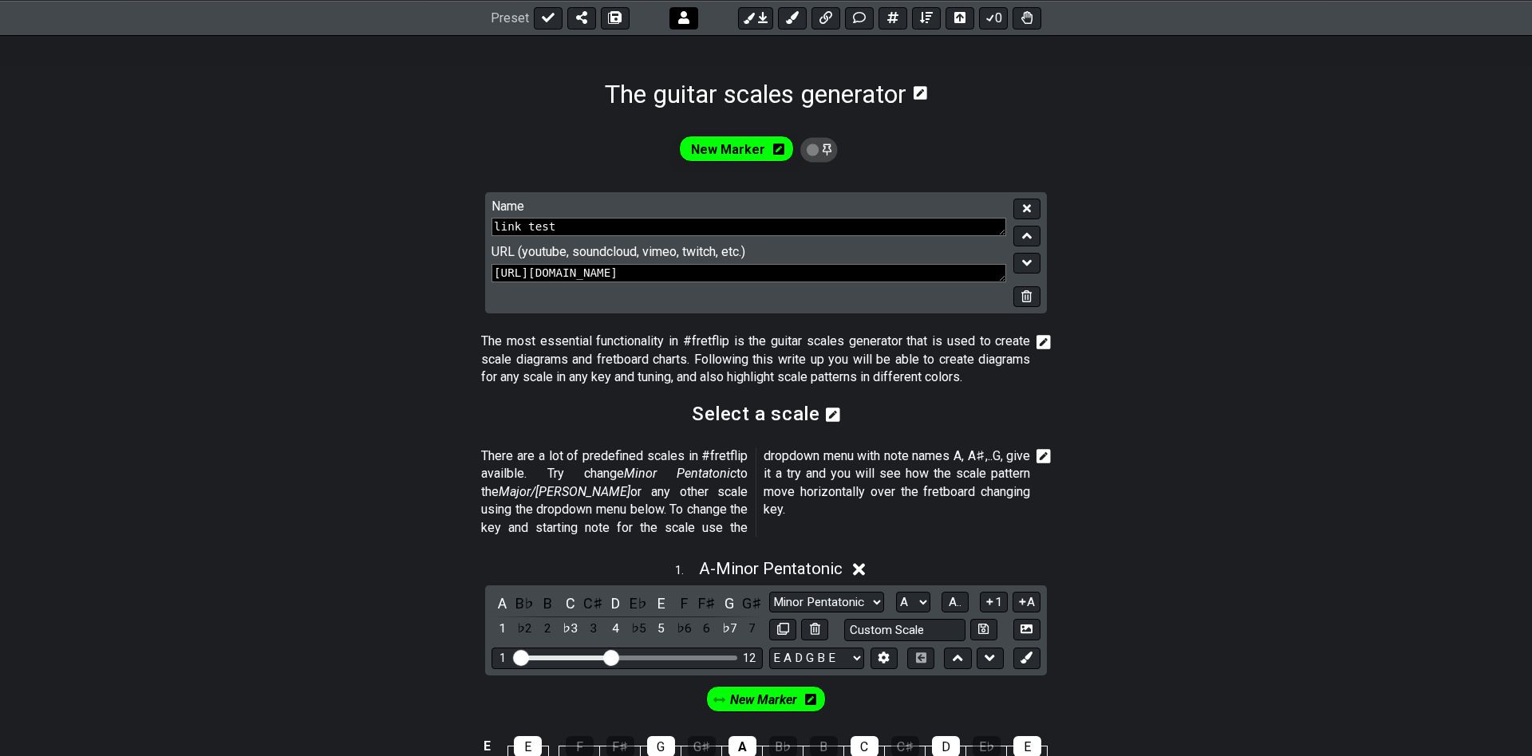
click at [678, 26] on button at bounding box center [683, 17] width 29 height 22
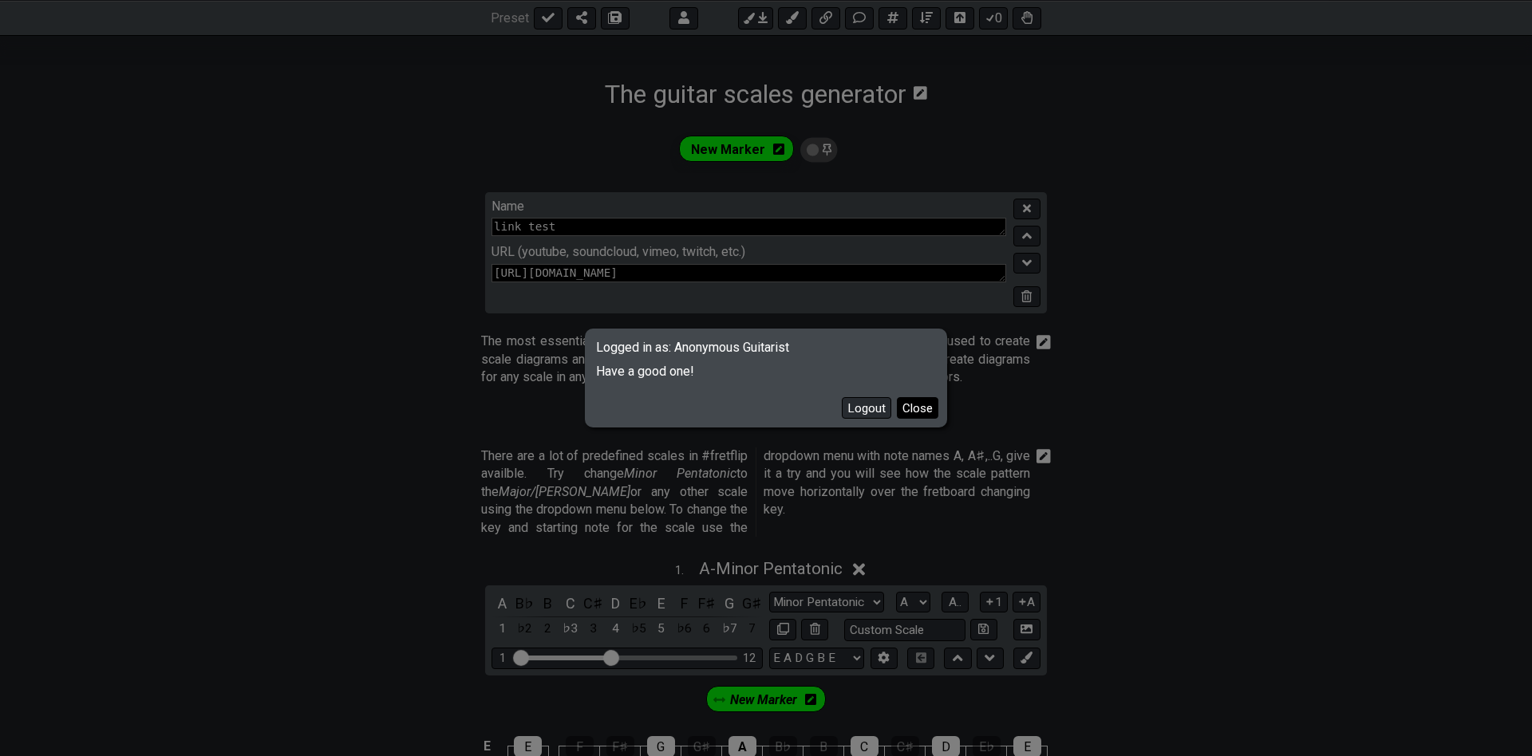
click at [933, 410] on button "Close" at bounding box center [917, 408] width 41 height 22
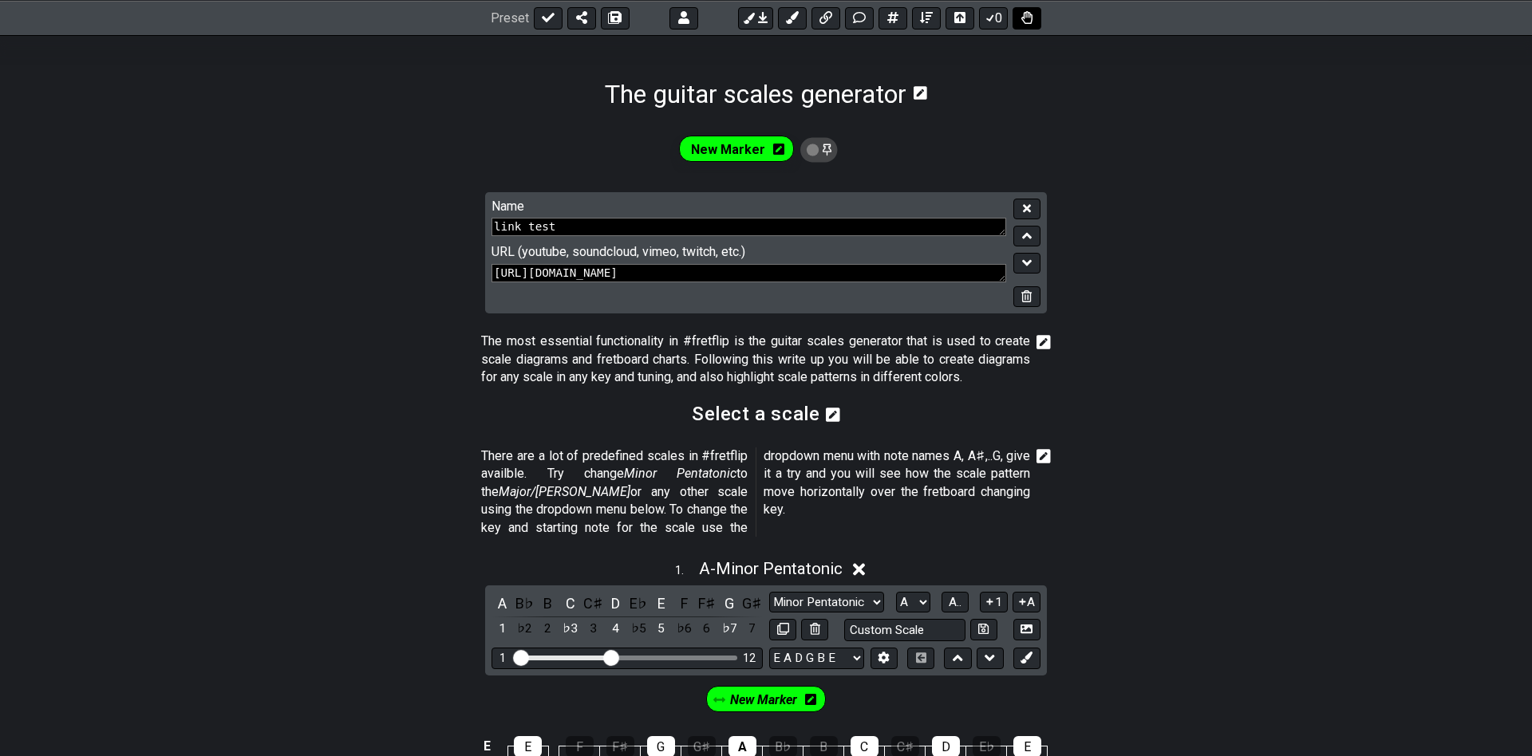
click at [1030, 21] on icon at bounding box center [1026, 17] width 11 height 13
drag, startPoint x: 947, startPoint y: 269, endPoint x: 920, endPoint y: 328, distance: 65.0
click at [860, 17] on icon at bounding box center [859, 17] width 13 height 13
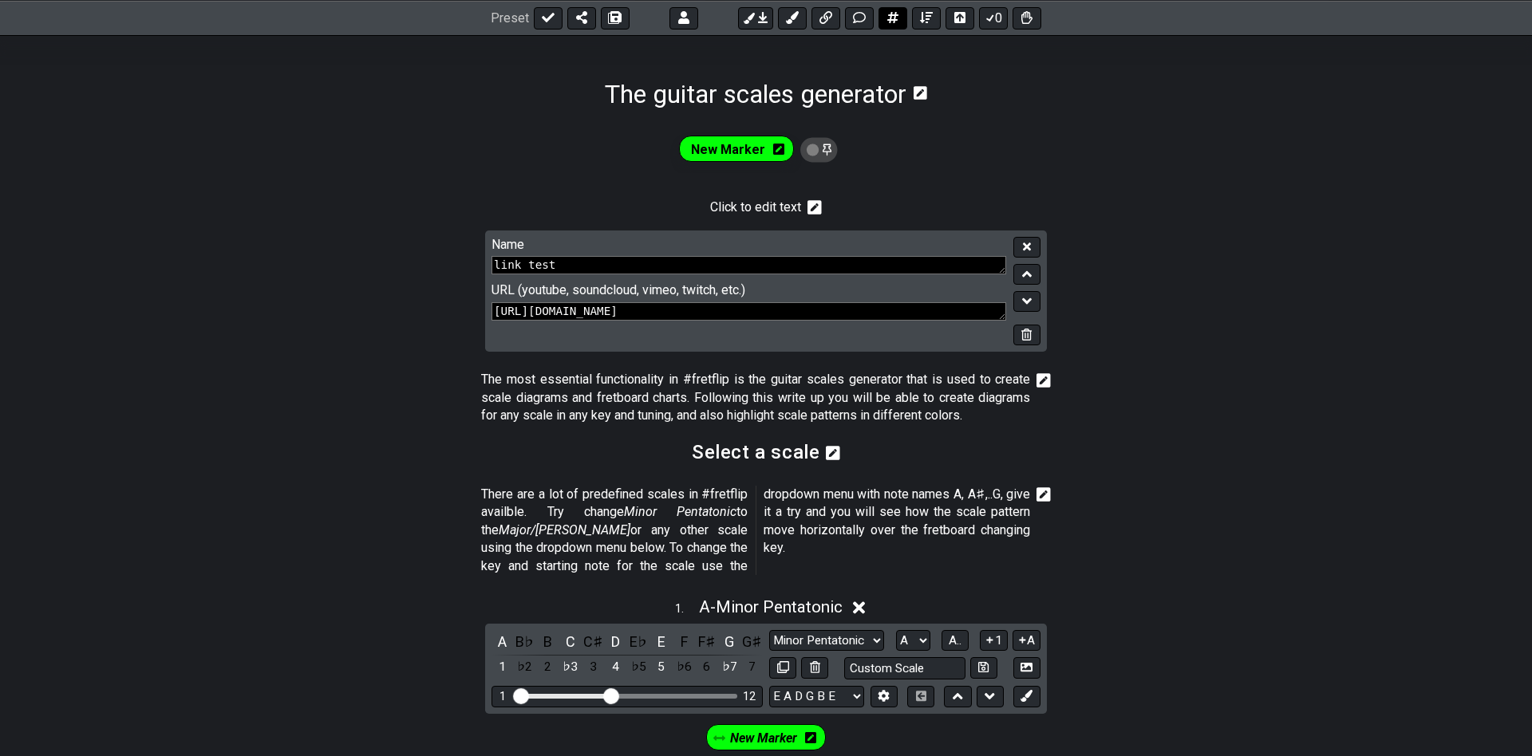
click at [897, 8] on button at bounding box center [892, 17] width 29 height 22
select select "New Scale"
select select "Minor Pentatonic"
select select "Root"
select select "A"
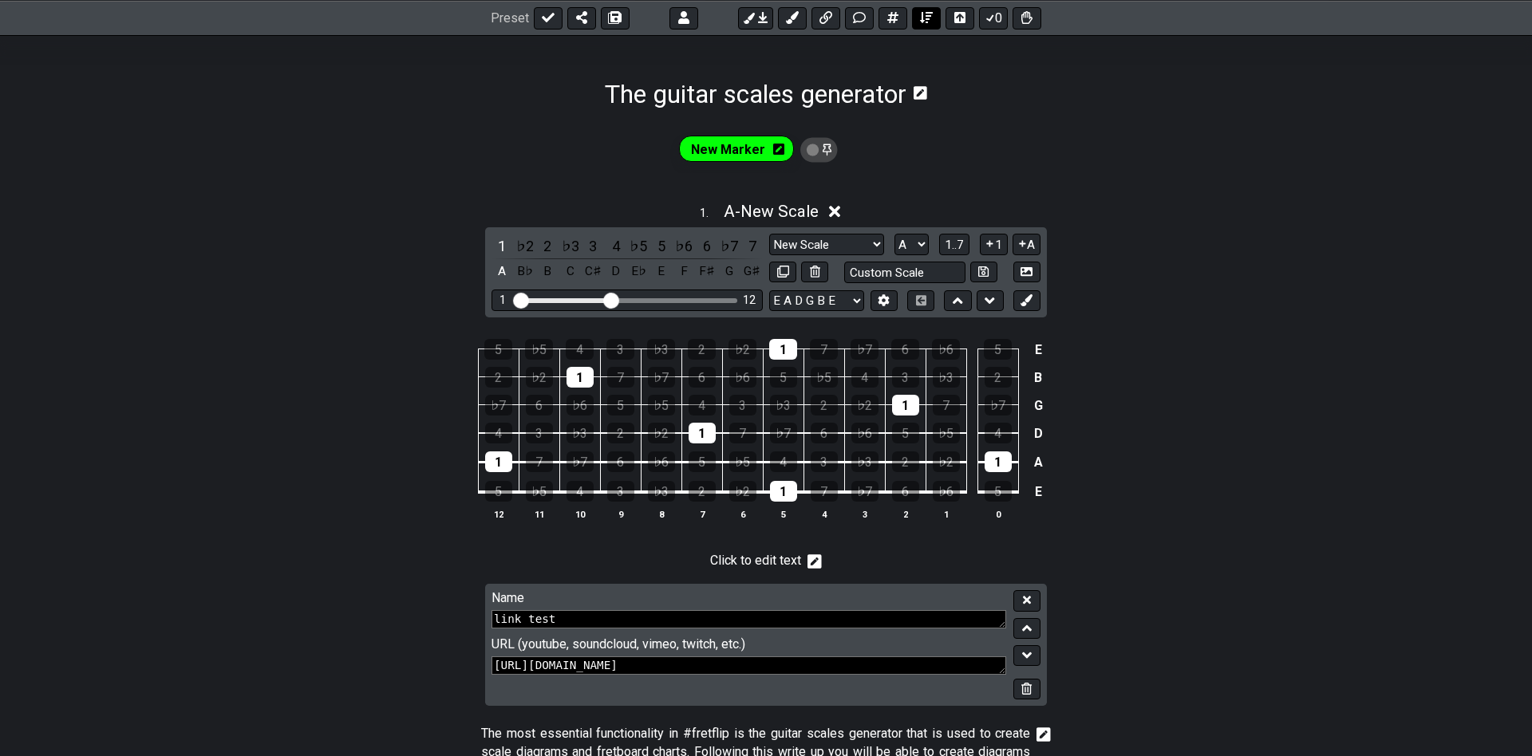
click at [933, 18] on icon at bounding box center [926, 17] width 13 height 13
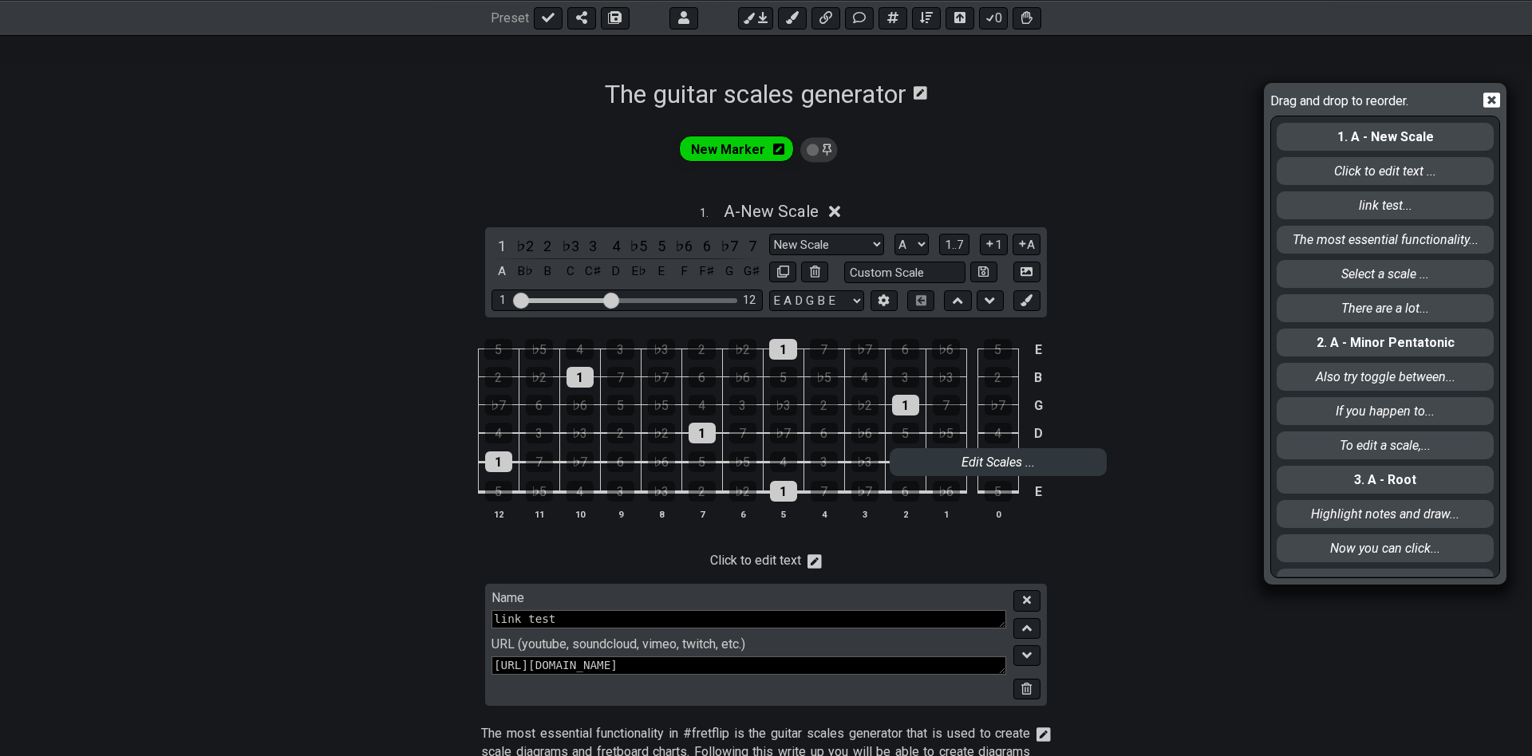
drag, startPoint x: 1395, startPoint y: 446, endPoint x: 947, endPoint y: 467, distance: 448.9
click at [947, 467] on div "Drag and drop to reorder. 1. A - New Scale Click to edit text ... link test... …" at bounding box center [766, 378] width 1532 height 756
click at [726, 148] on div "Drag and drop to reorder. 1. A - New Scale Click to edit text ... link test... …" at bounding box center [766, 378] width 1532 height 756
click at [752, 144] on div "Drag and drop to reorder. 1. A - New Scale Click to edit text ... link test... …" at bounding box center [766, 378] width 1532 height 756
click at [1490, 102] on icon at bounding box center [1491, 100] width 17 height 17
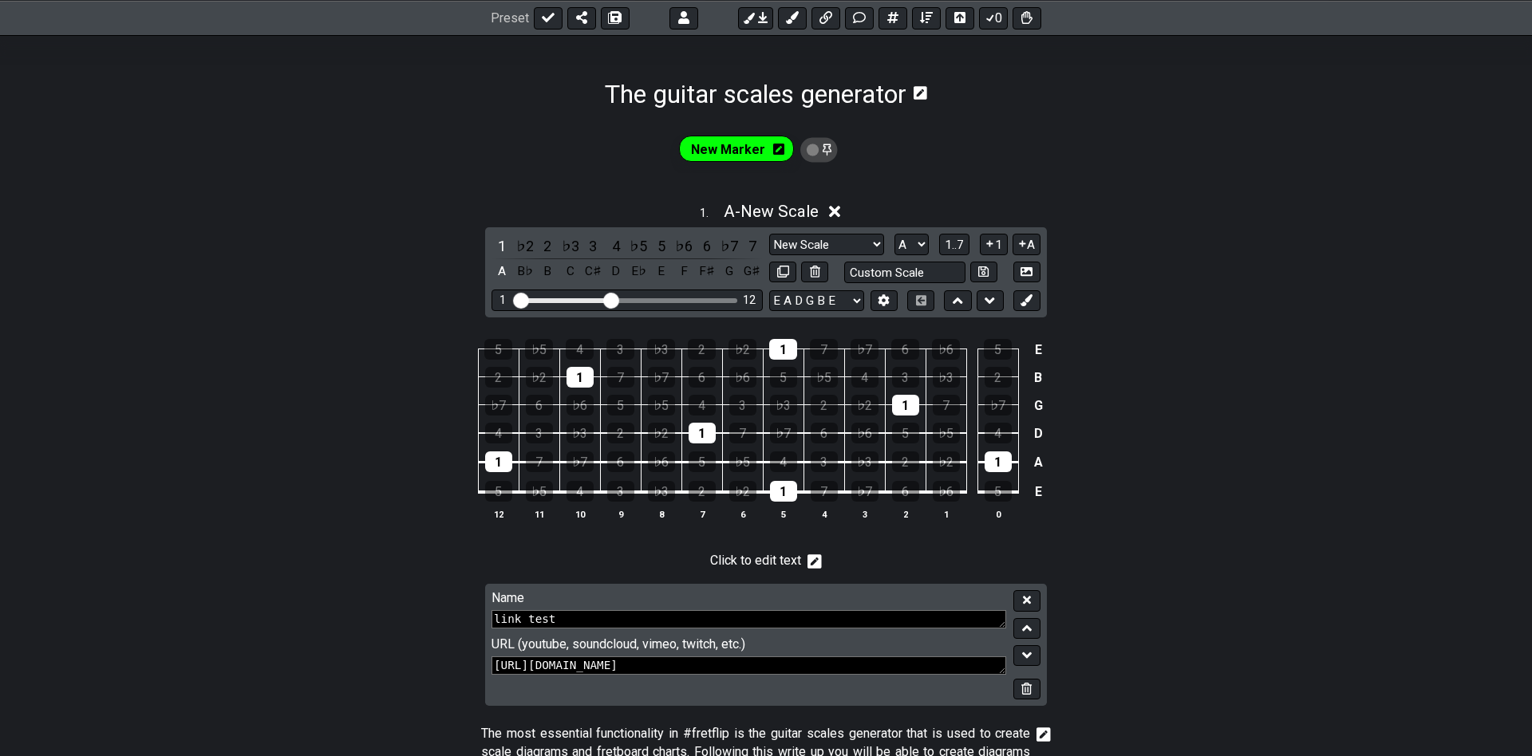
click at [740, 155] on span "New Marker" at bounding box center [728, 149] width 74 height 23
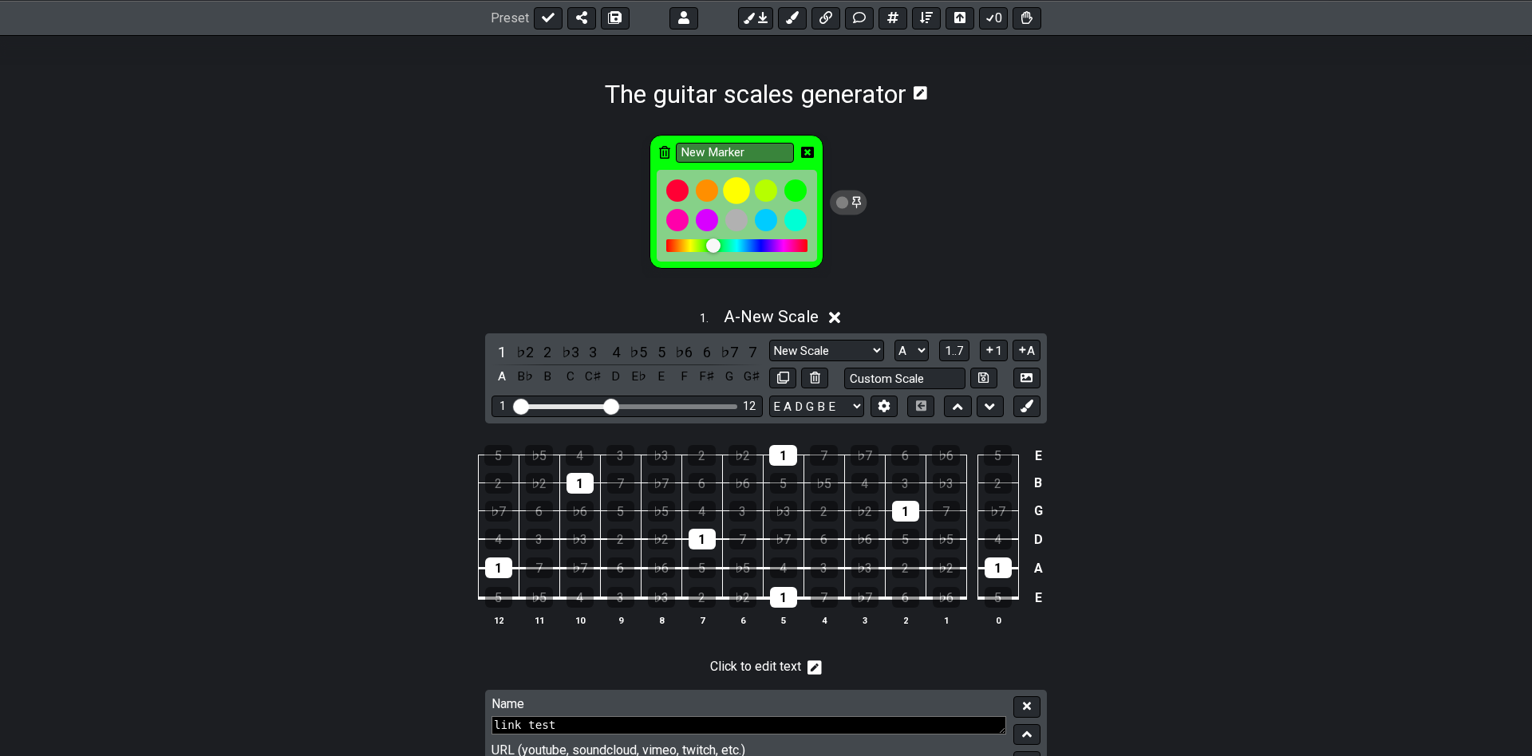
click at [731, 191] on div at bounding box center [736, 191] width 27 height 27
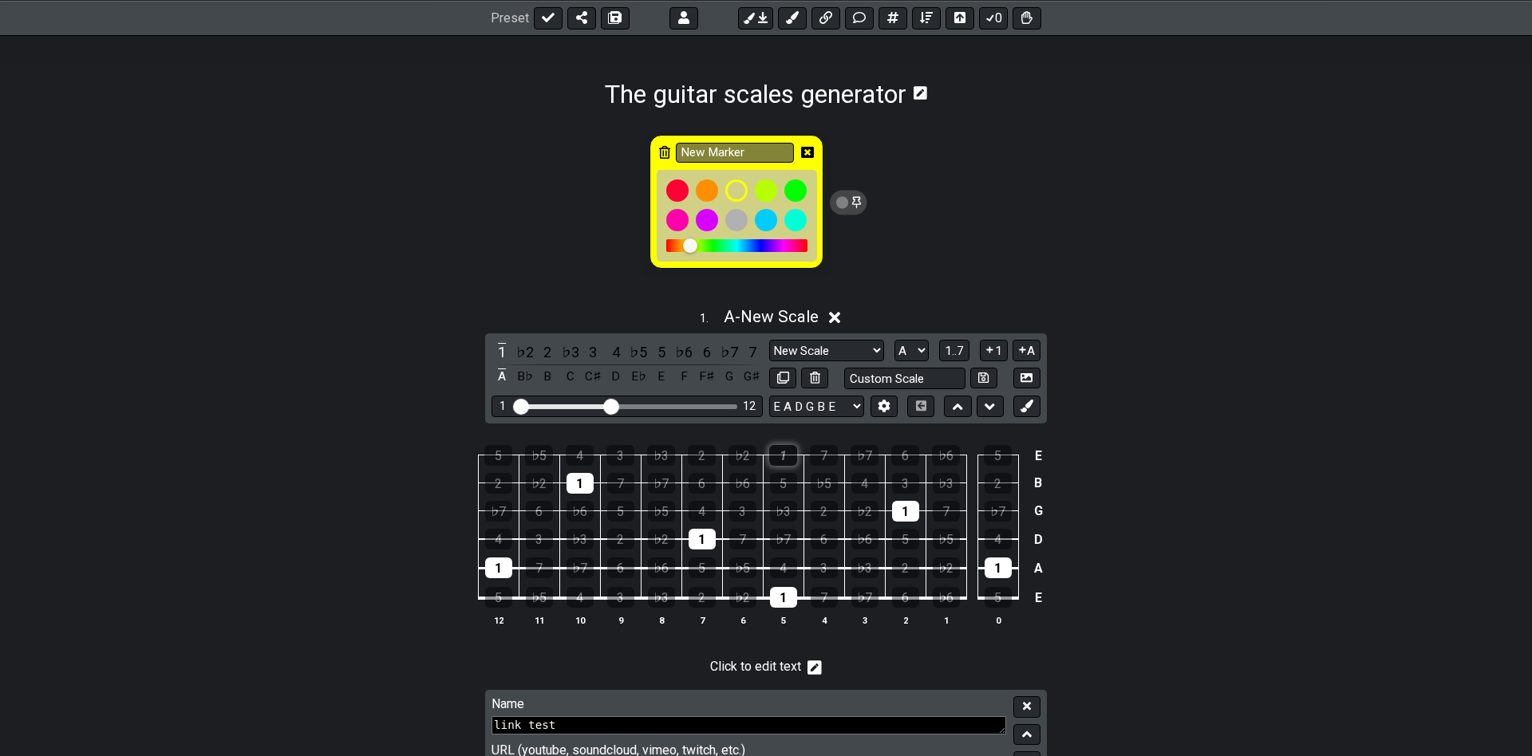
click at [790, 456] on div "1" at bounding box center [783, 455] width 28 height 21
click at [767, 222] on div at bounding box center [765, 220] width 27 height 27
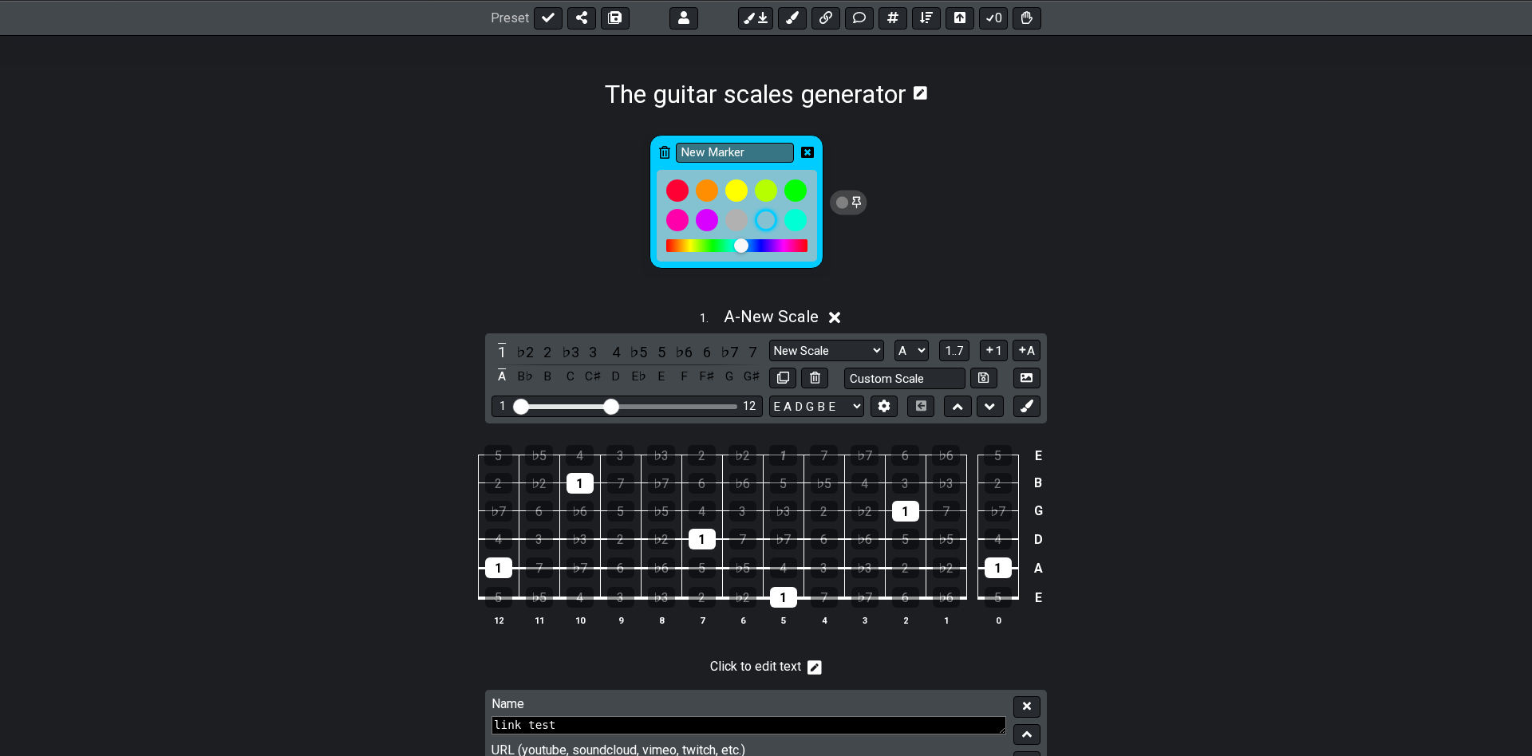
click at [860, 211] on icon at bounding box center [848, 203] width 37 height 25
click at [550, 16] on icon at bounding box center [548, 18] width 13 height 10
select select "/guitar-scales-generator"
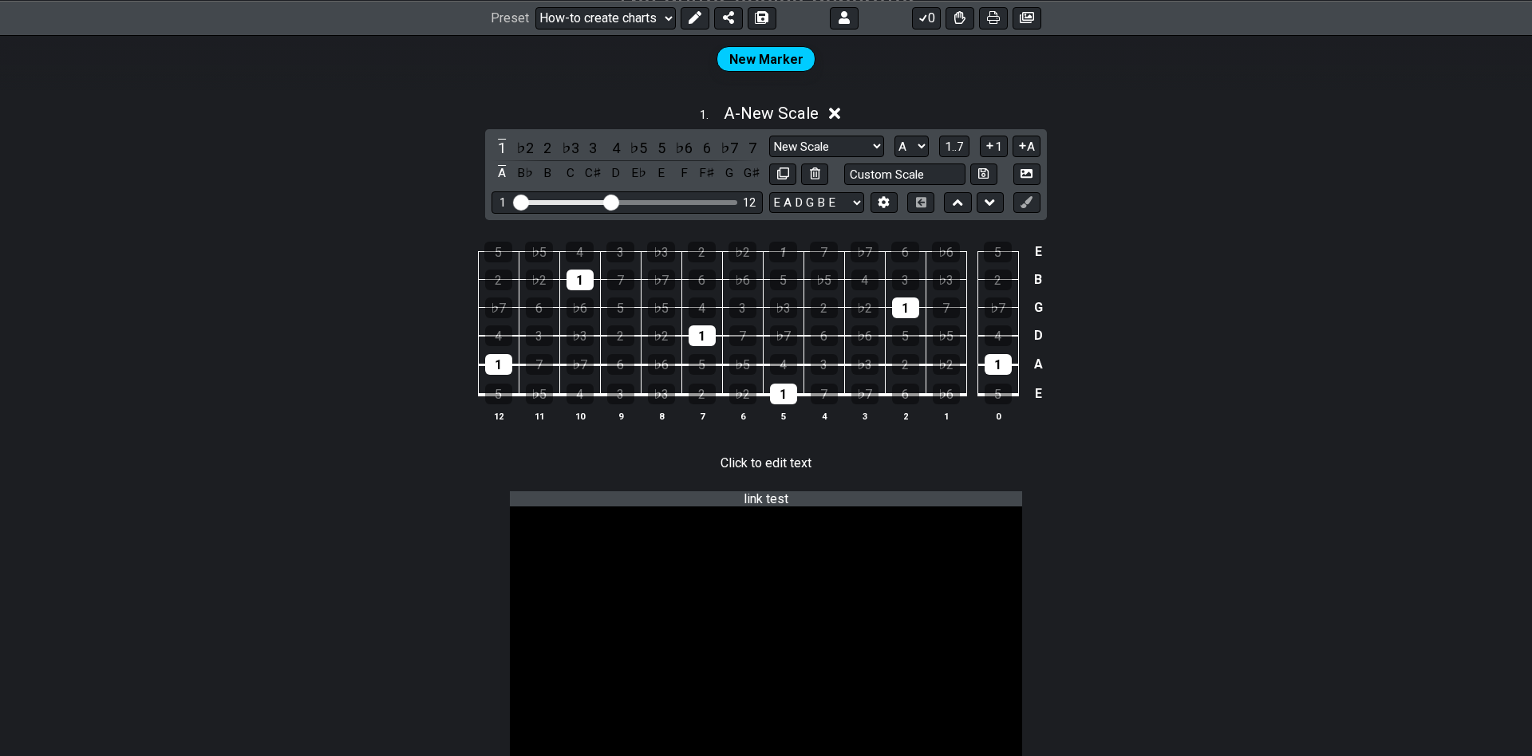
scroll to position [312, 0]
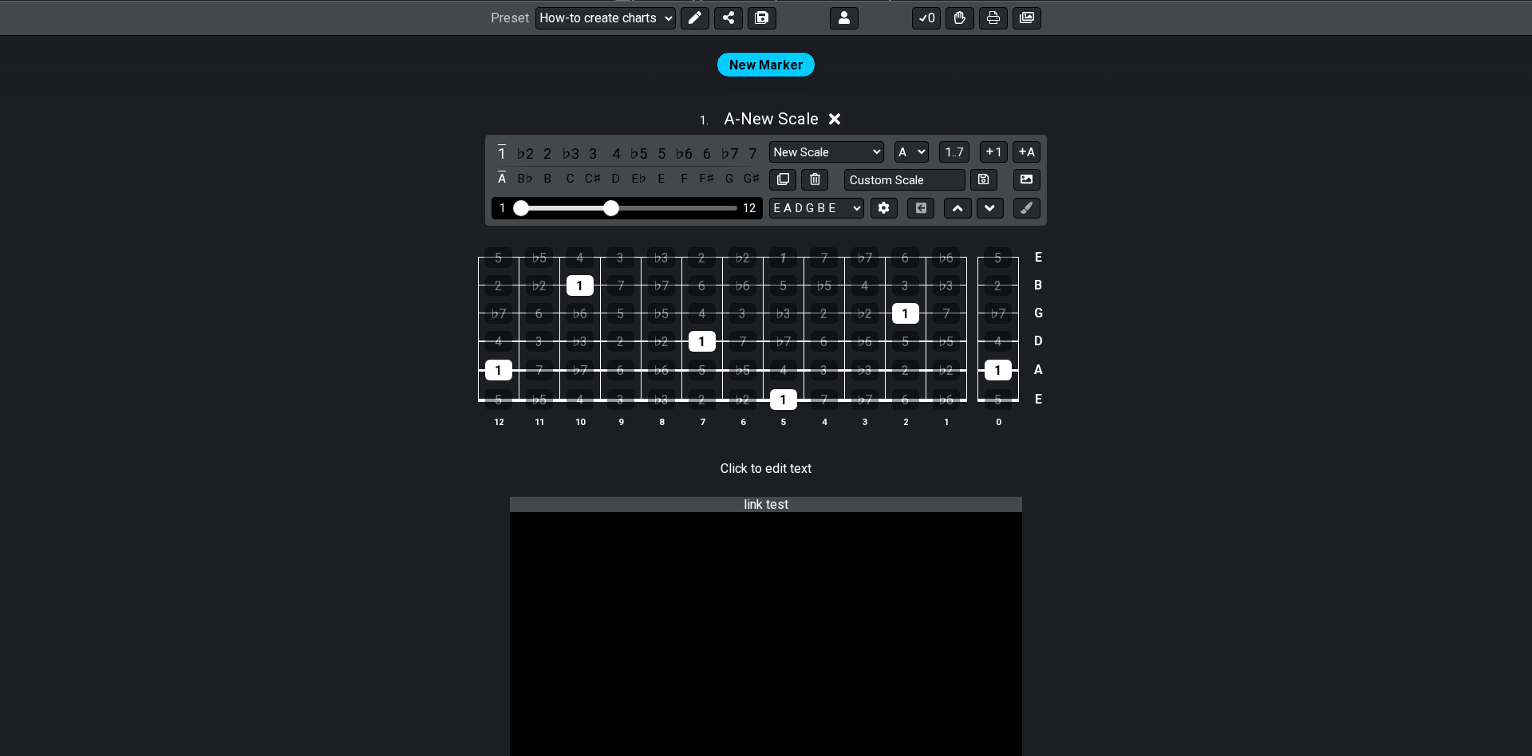
click at [657, 202] on div "1 12" at bounding box center [626, 208] width 271 height 22
click at [658, 207] on div "Visible fret range" at bounding box center [627, 208] width 221 height 5
drag, startPoint x: 614, startPoint y: 205, endPoint x: 707, endPoint y: 191, distance: 93.5
click at [707, 207] on input "Visible fret range" at bounding box center [627, 207] width 227 height 0
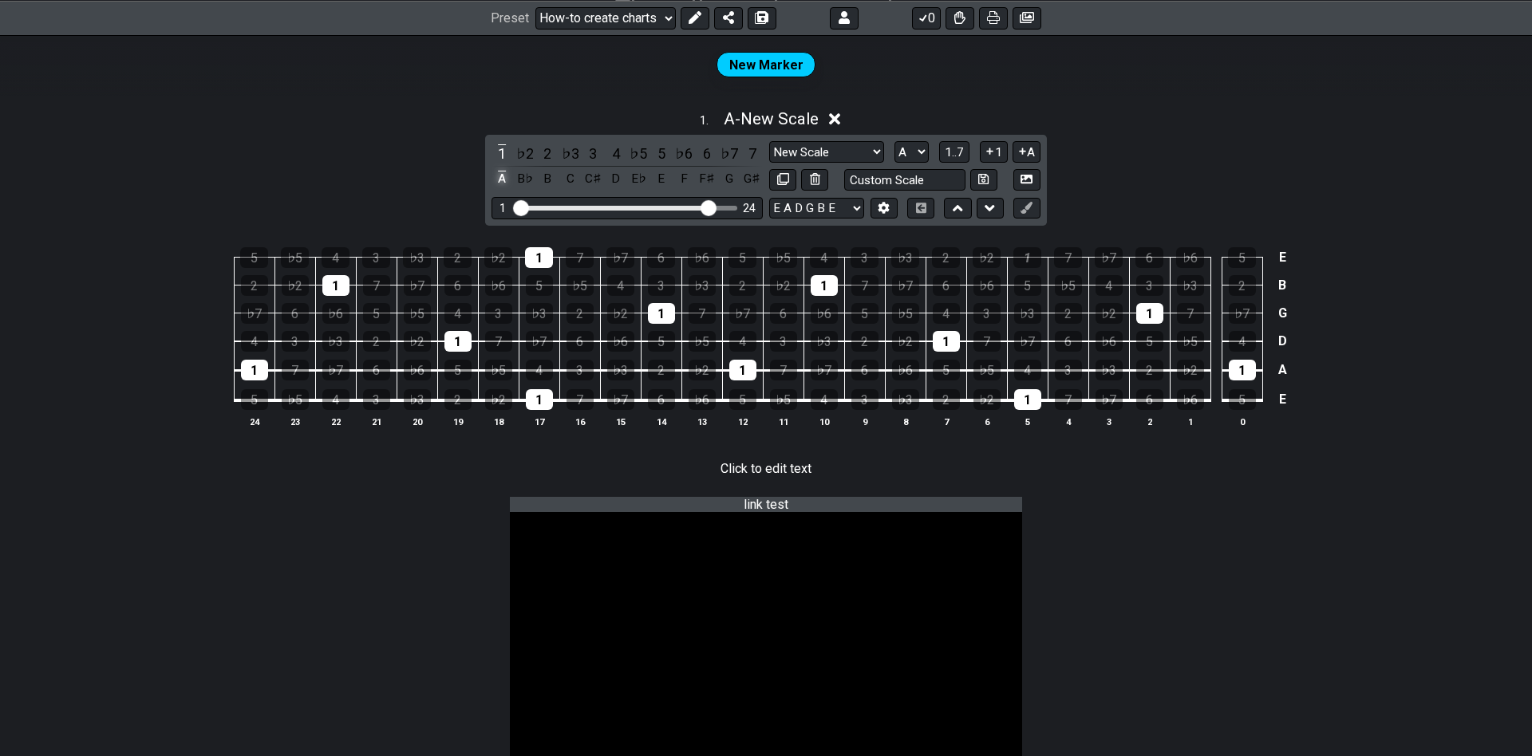
click at [505, 174] on div "A" at bounding box center [501, 179] width 21 height 22
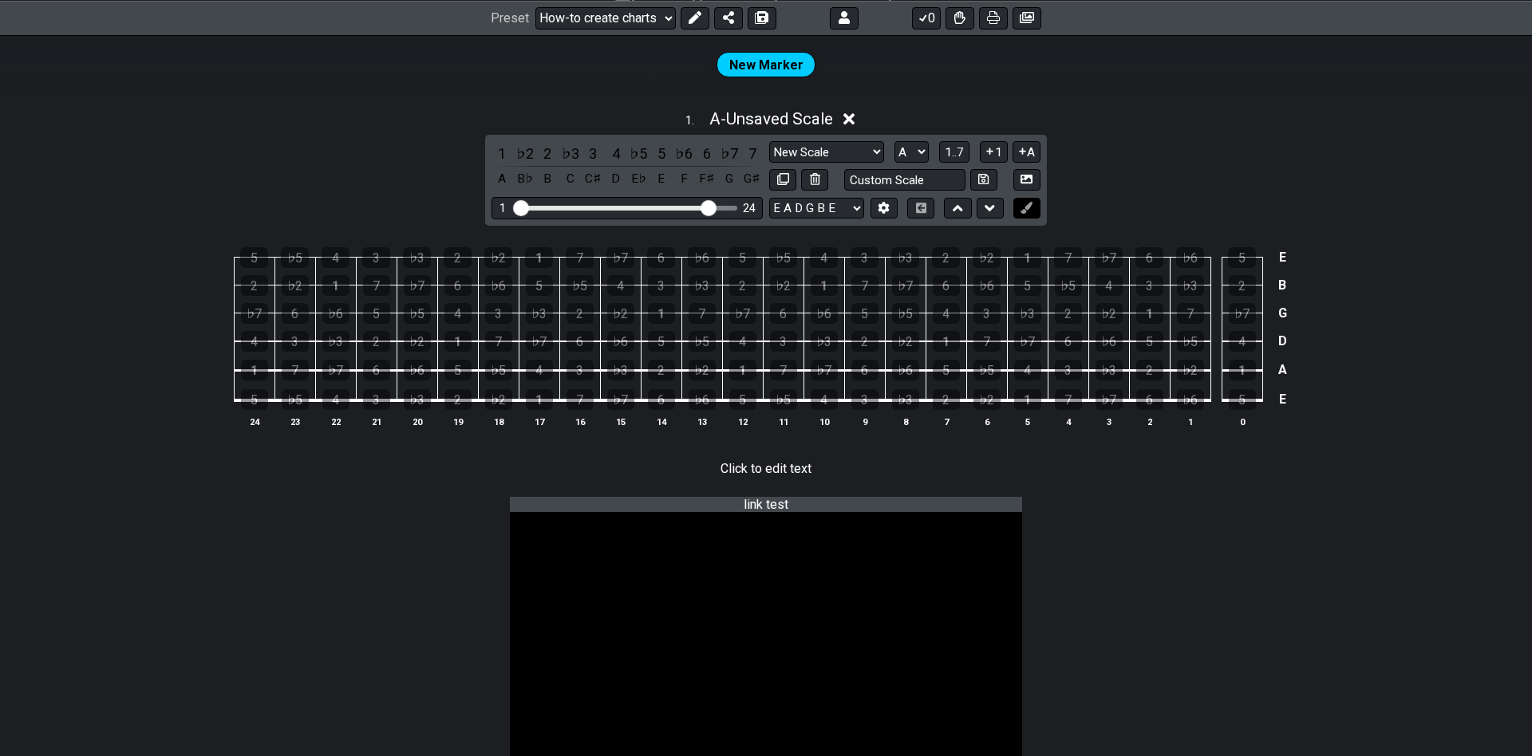
click at [1032, 211] on icon at bounding box center [1026, 208] width 12 height 12
click at [983, 209] on button at bounding box center [990, 209] width 27 height 22
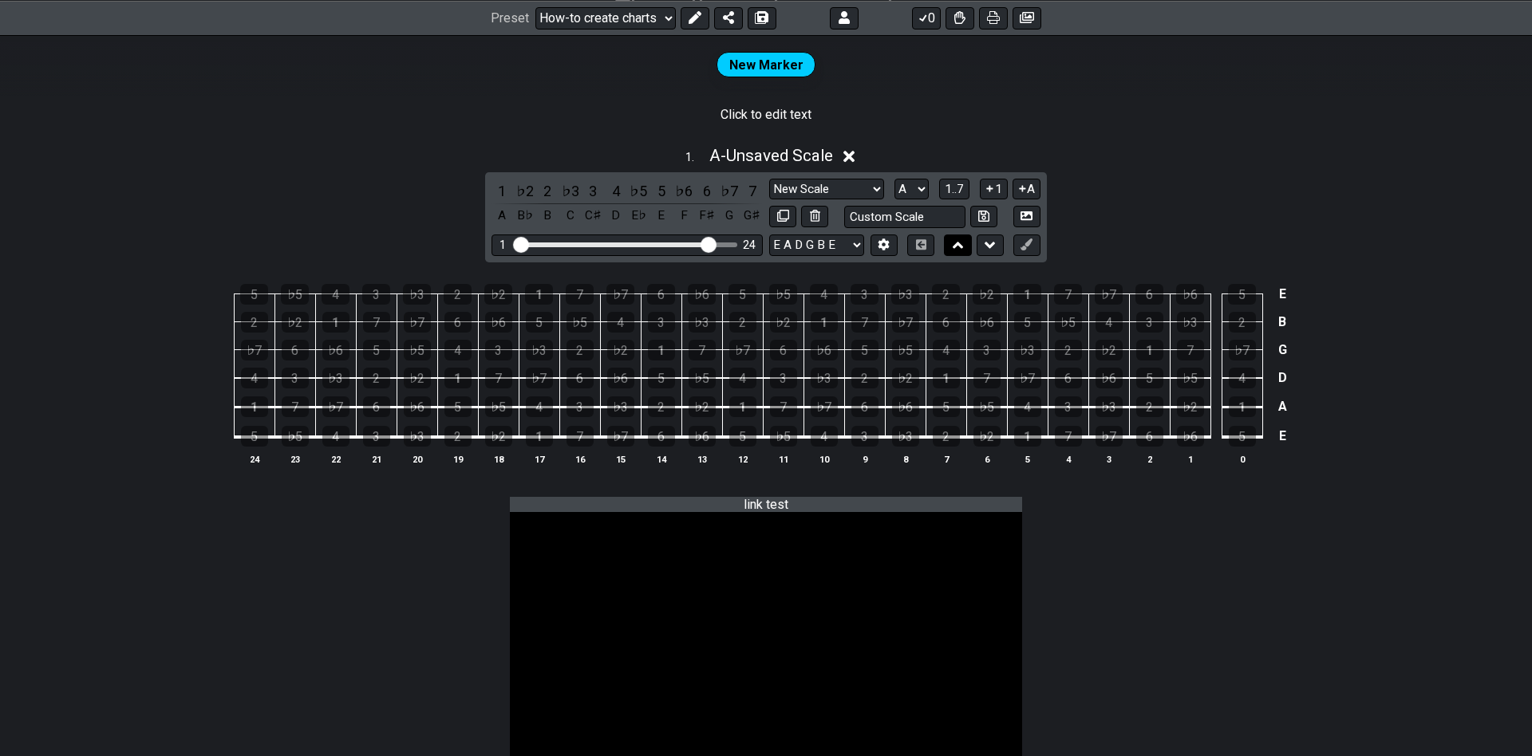
click at [959, 253] on icon at bounding box center [958, 245] width 10 height 16
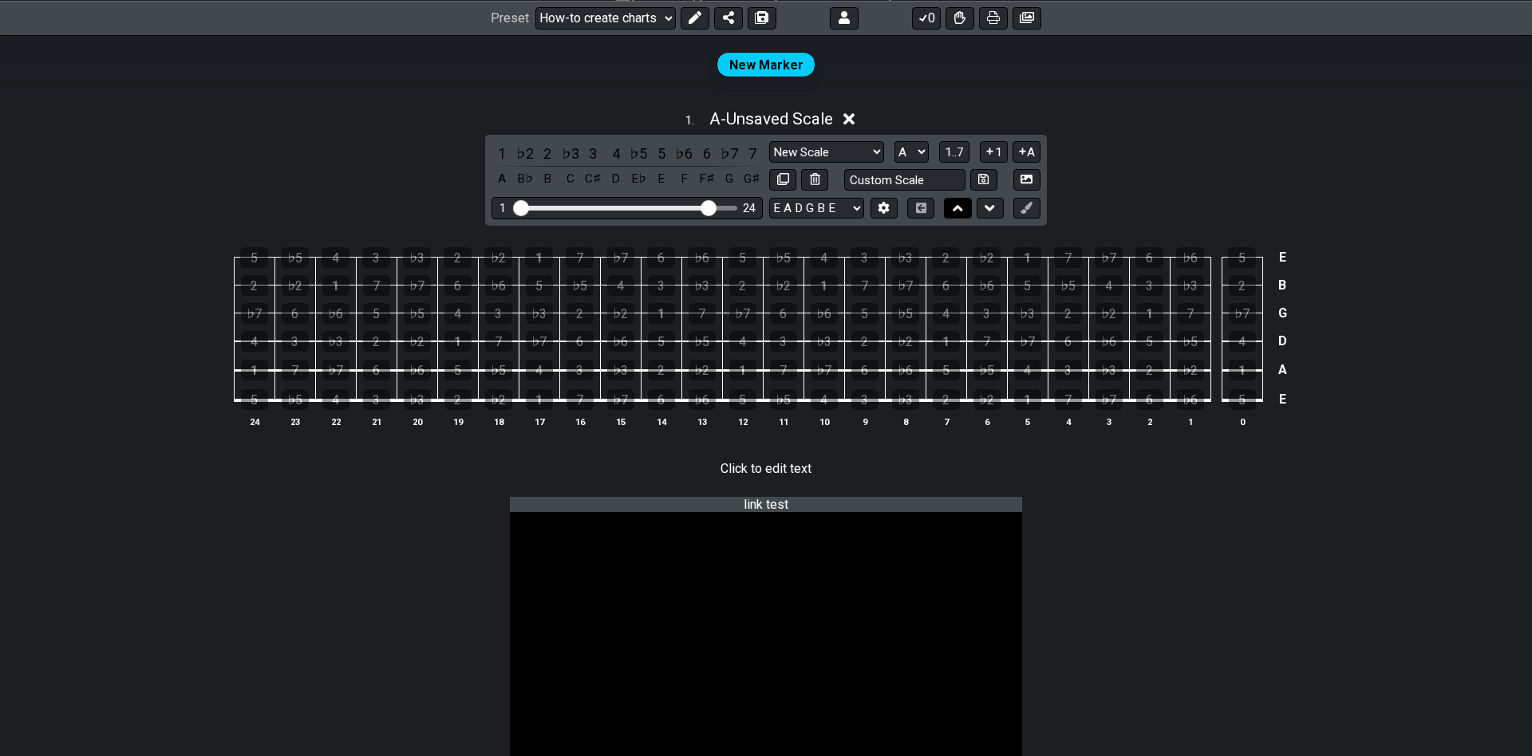
click at [950, 201] on button at bounding box center [957, 209] width 27 height 22
click at [914, 211] on button at bounding box center [920, 209] width 27 height 22
click at [915, 210] on button at bounding box center [920, 209] width 27 height 22
click at [985, 185] on icon at bounding box center [983, 179] width 10 height 12
select select "Custom Scale"
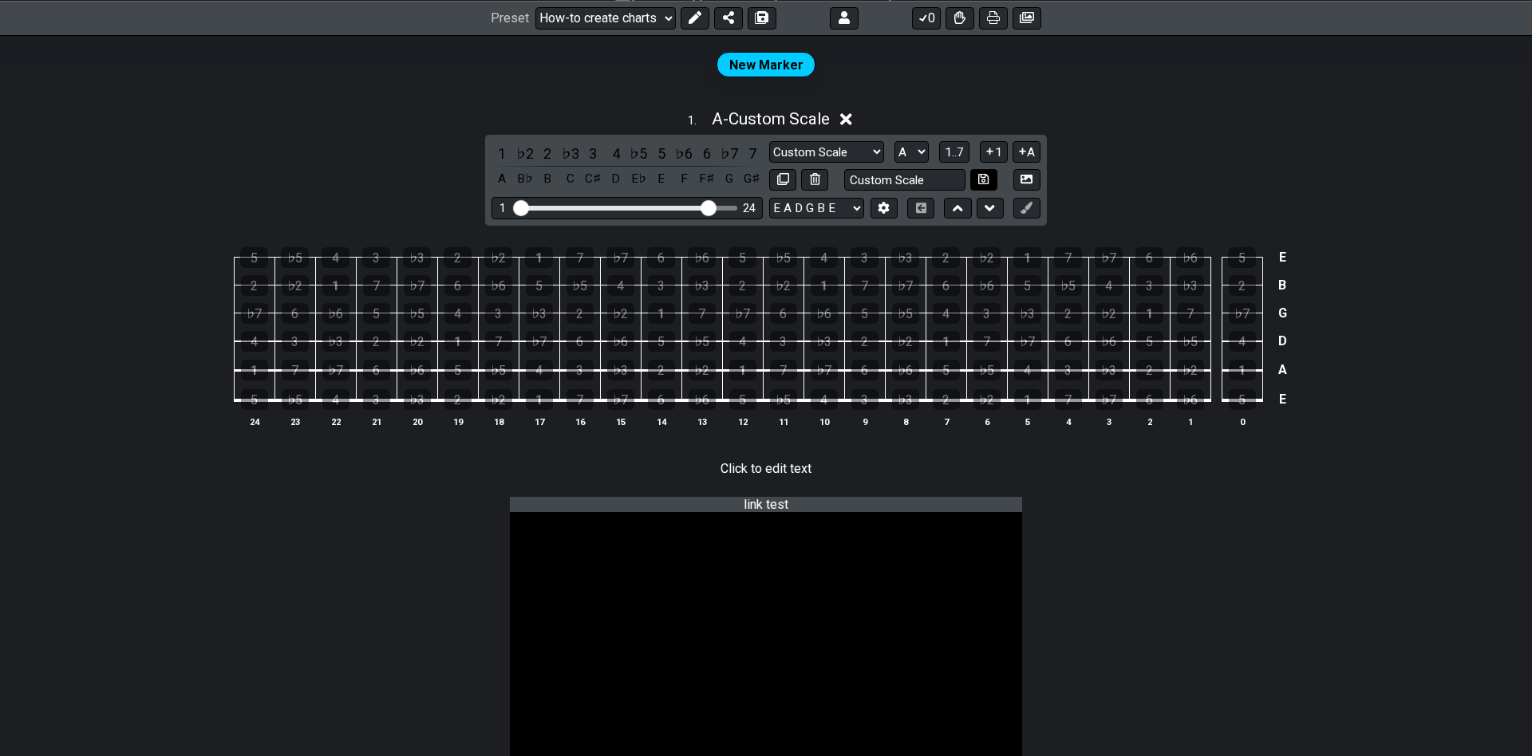
click at [985, 185] on icon at bounding box center [983, 179] width 10 height 12
click at [786, 184] on icon at bounding box center [783, 179] width 12 height 12
select select "Custom Scale"
select select "Minor Pentatonic"
select select "Root"
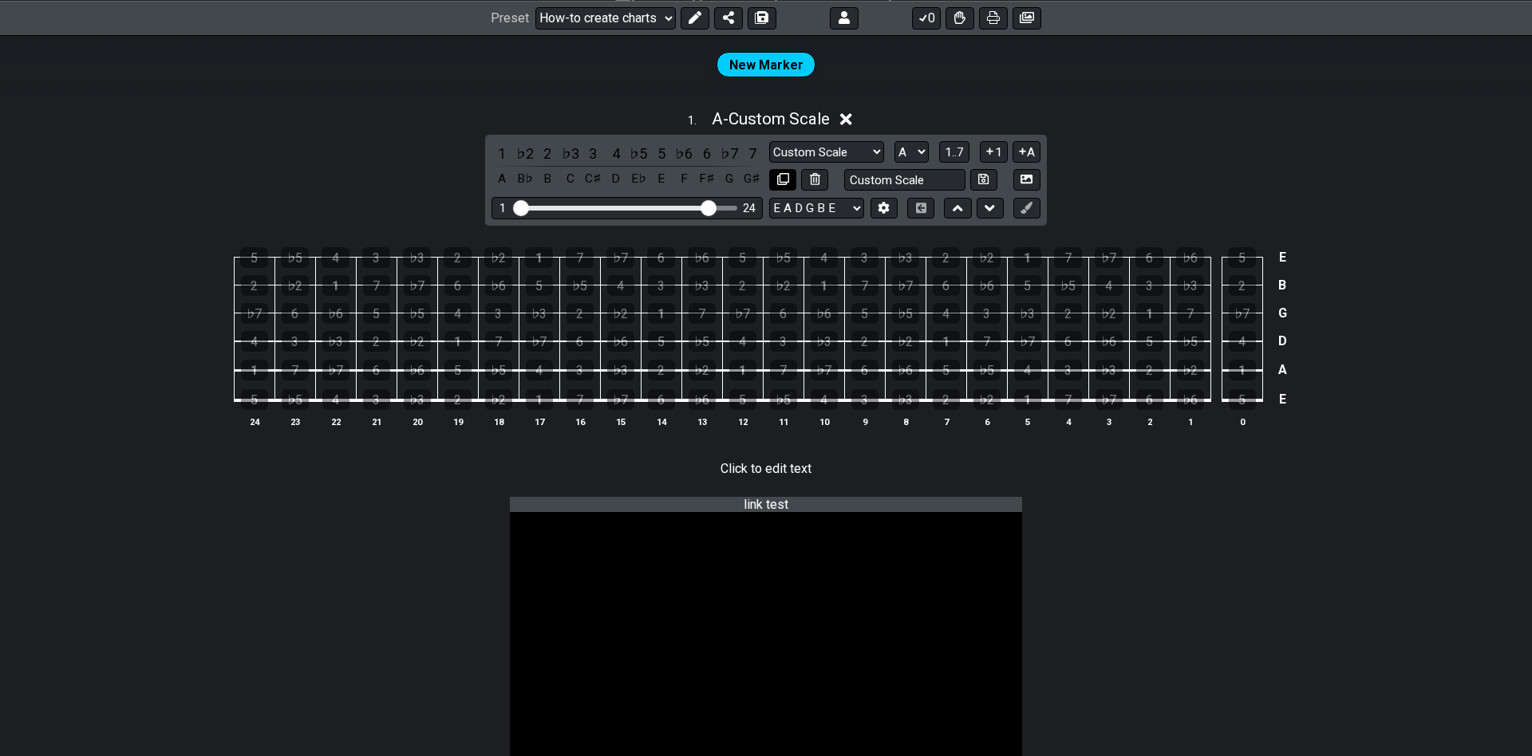
select select "A"
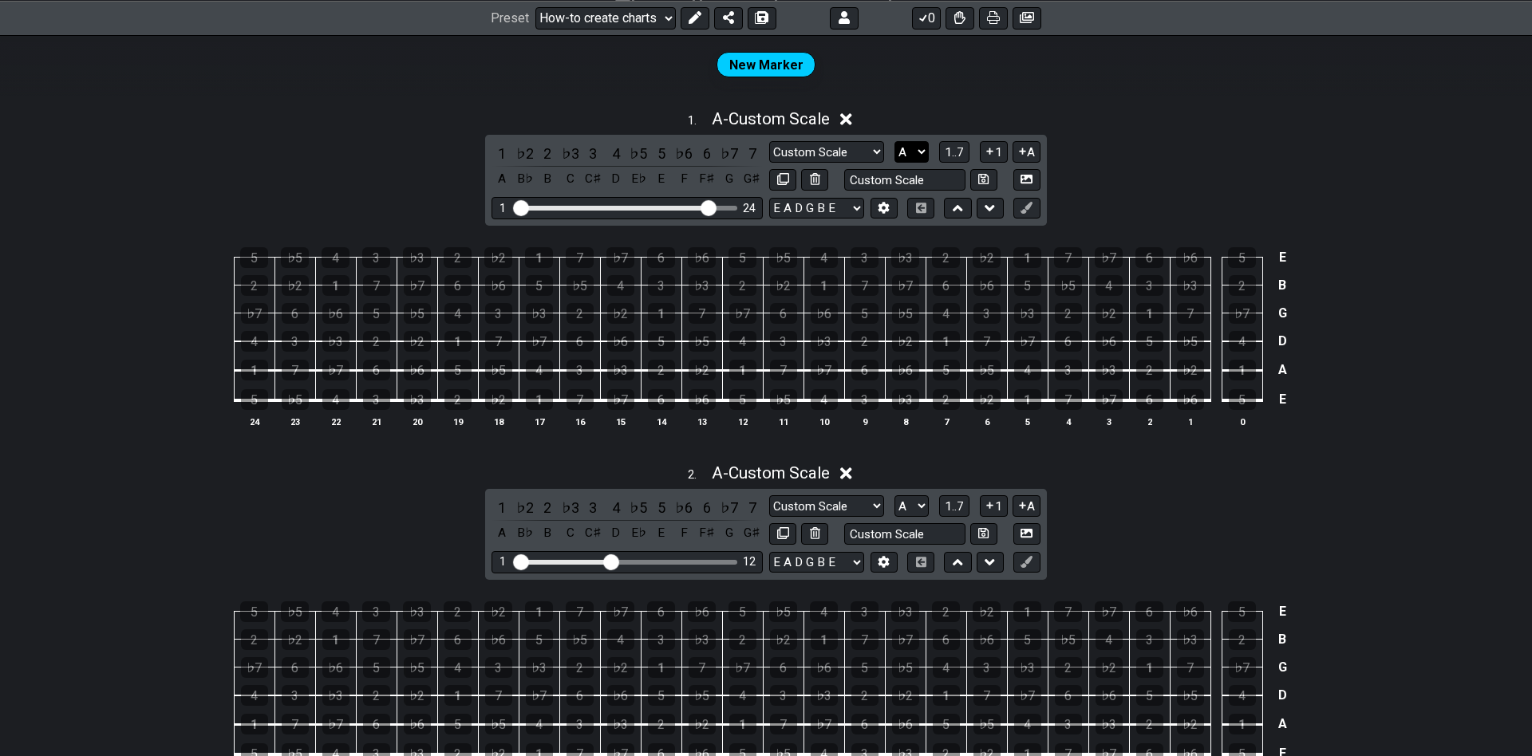
click at [894, 141] on select "A♭ A A♯ B♭ B C C♯ D♭ D D♯ E♭ E F F♯ G♭ G G♯" at bounding box center [911, 152] width 34 height 22
click option "E" at bounding box center [0, 0] width 0 height 0
click at [1035, 148] on button "A" at bounding box center [1026, 152] width 28 height 22
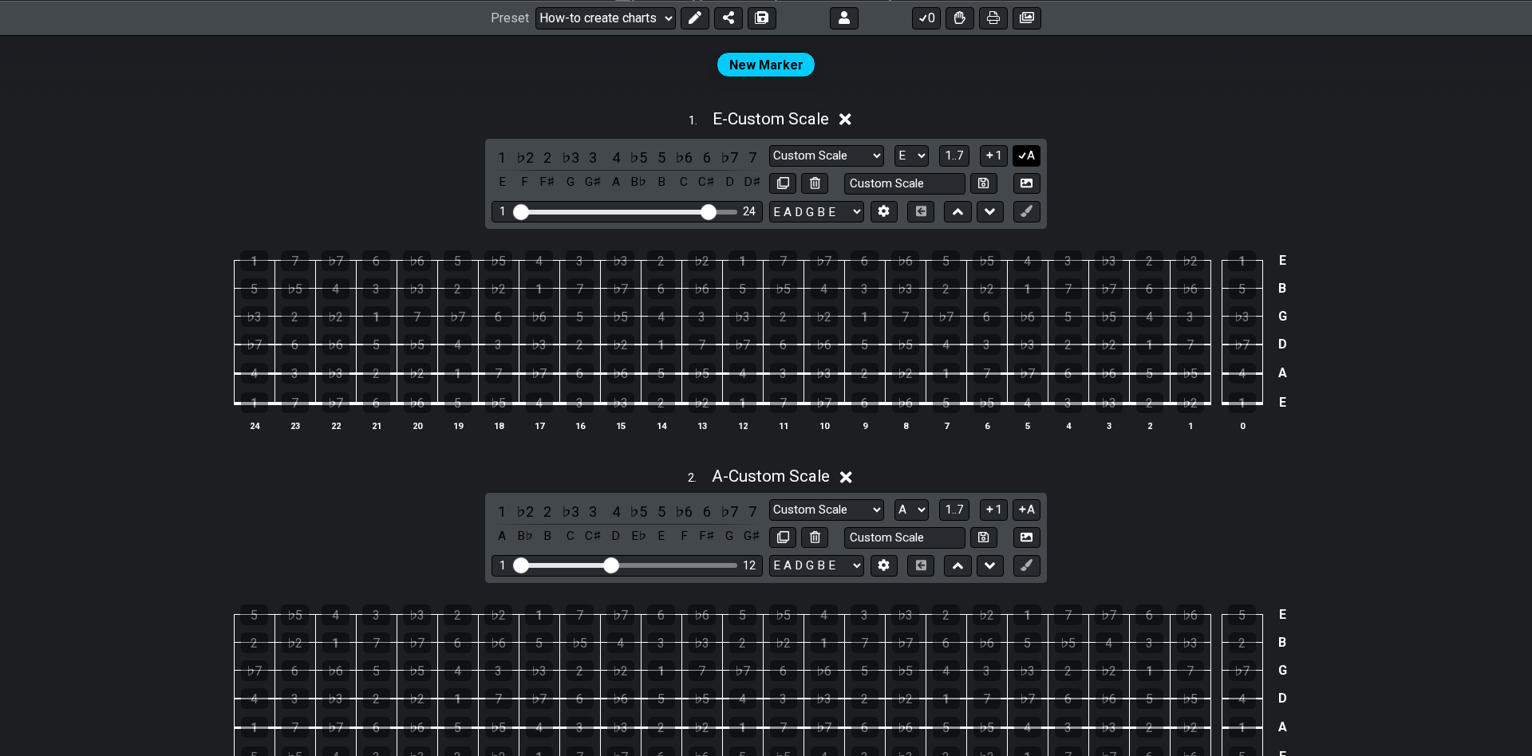
click at [1029, 156] on button "A" at bounding box center [1026, 156] width 28 height 22
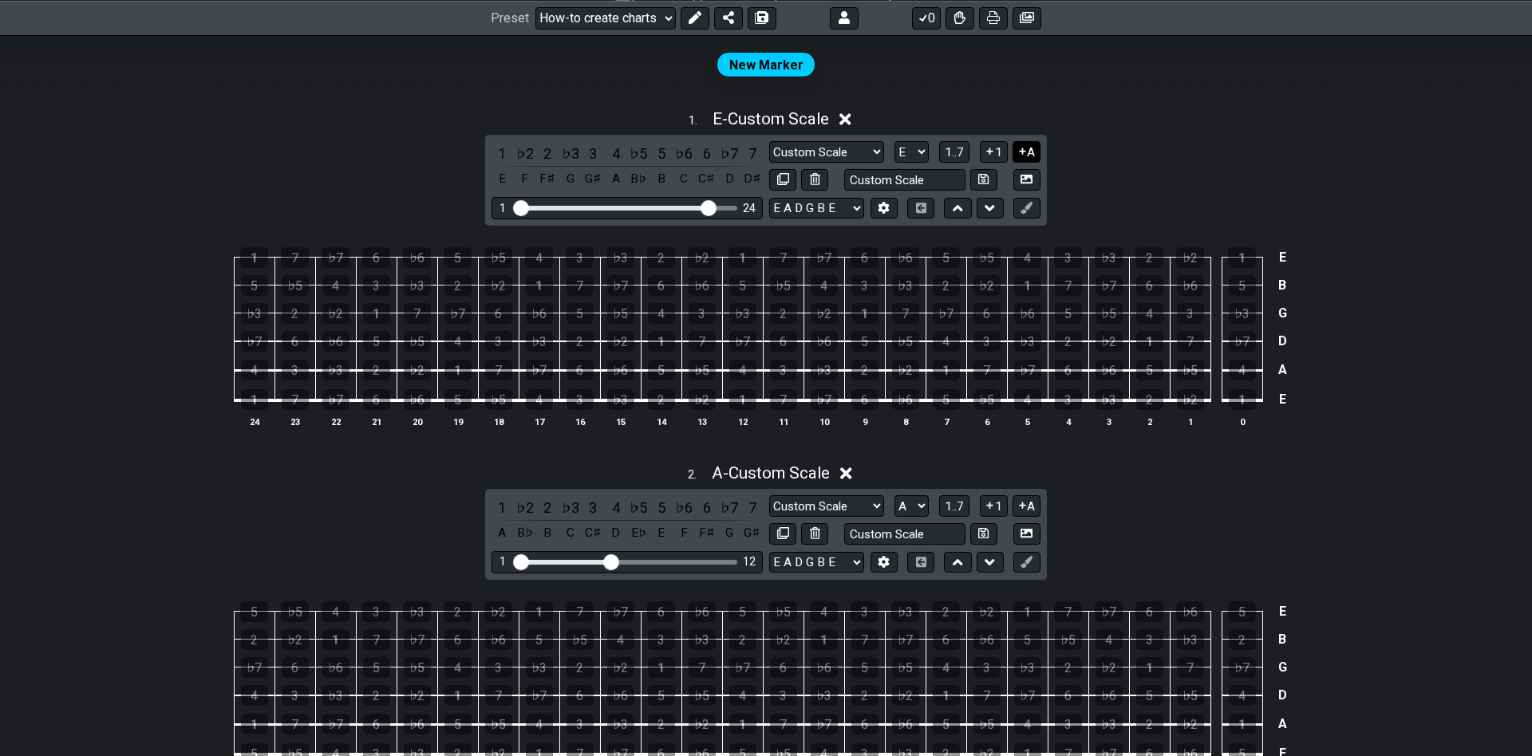
click at [1029, 156] on button "A" at bounding box center [1026, 152] width 28 height 22
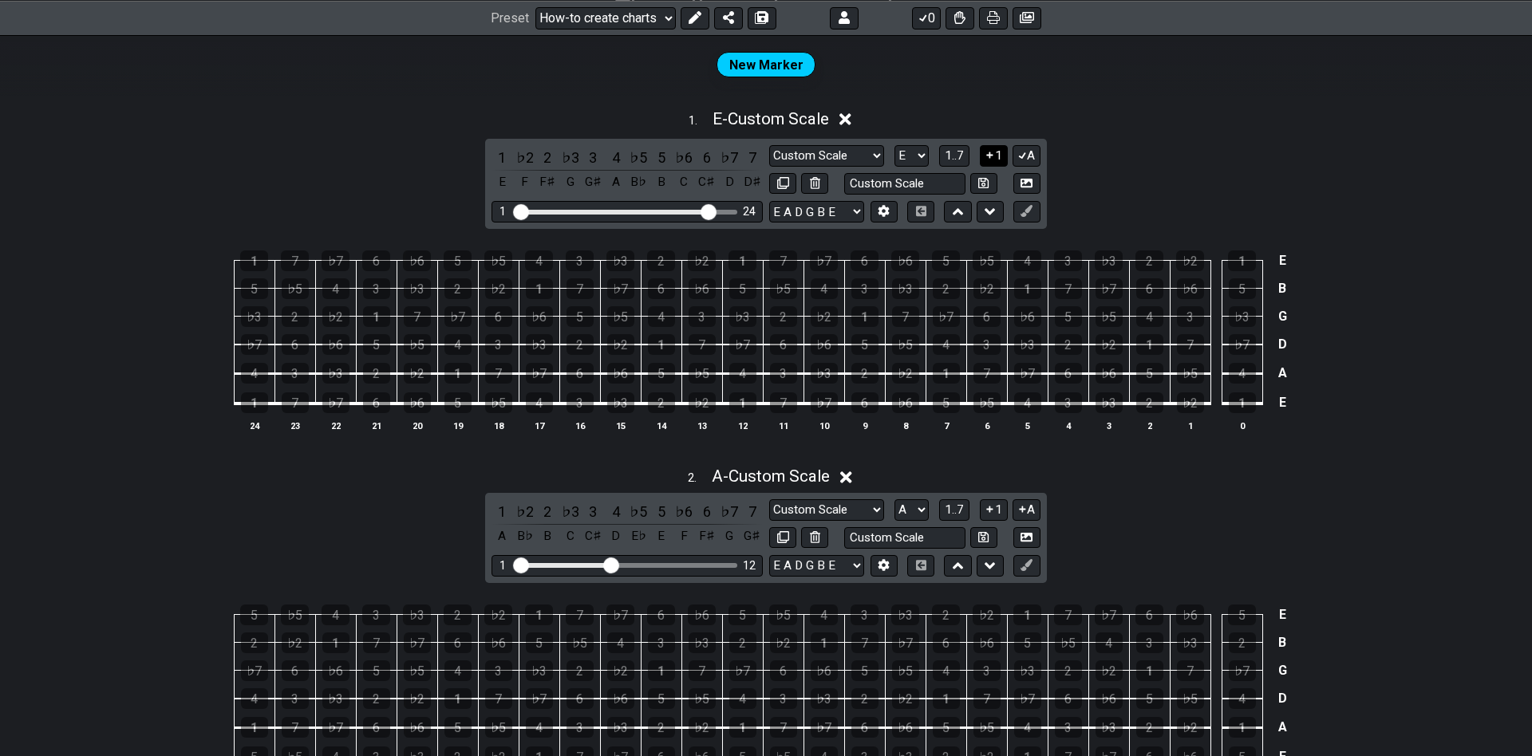
click at [999, 160] on button "1" at bounding box center [993, 156] width 27 height 22
click at [958, 160] on span "1..7" at bounding box center [954, 155] width 19 height 14
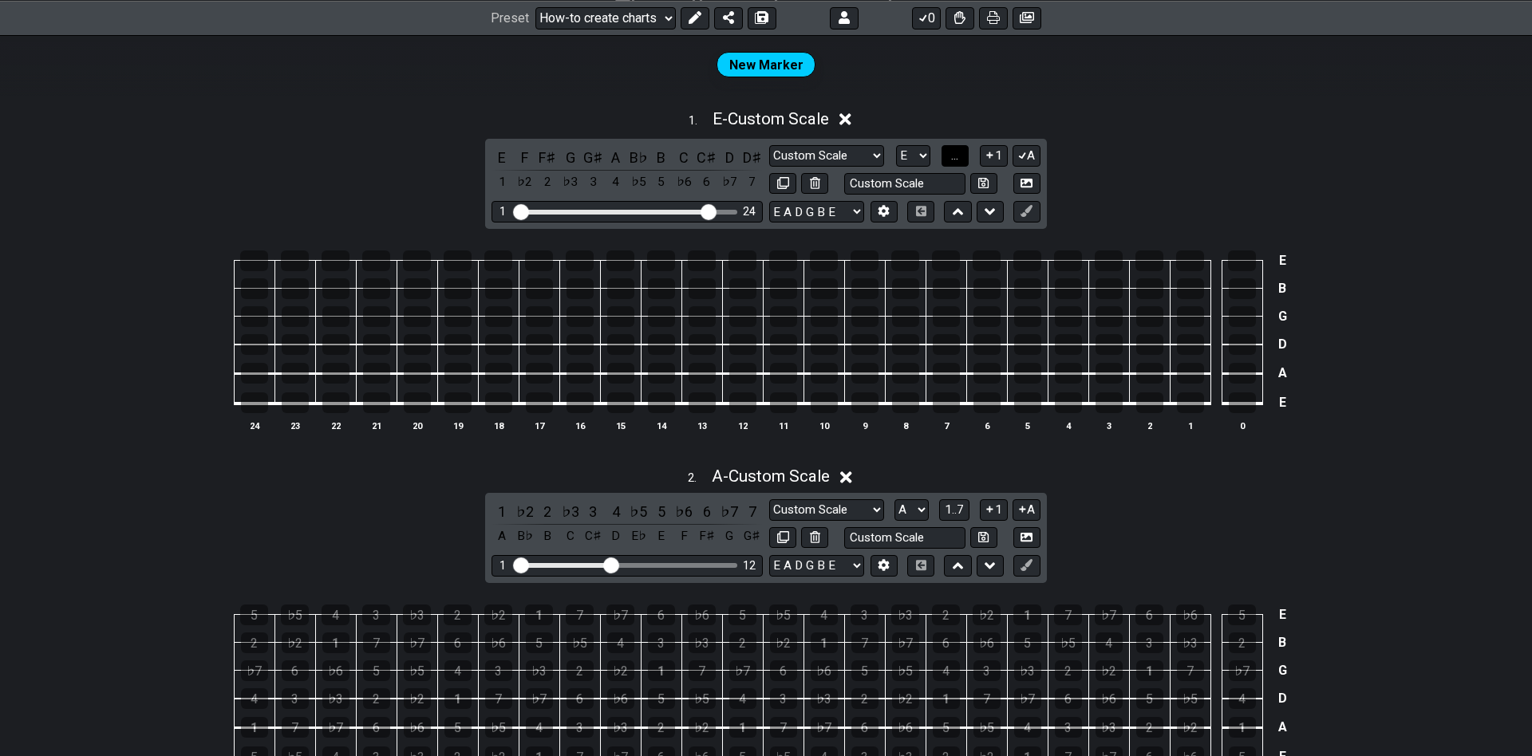
click at [958, 160] on span "..." at bounding box center [954, 155] width 7 height 14
click at [1034, 212] on button at bounding box center [1026, 212] width 27 height 22
click at [992, 213] on icon at bounding box center [990, 211] width 10 height 6
select select "A"
select select "E"
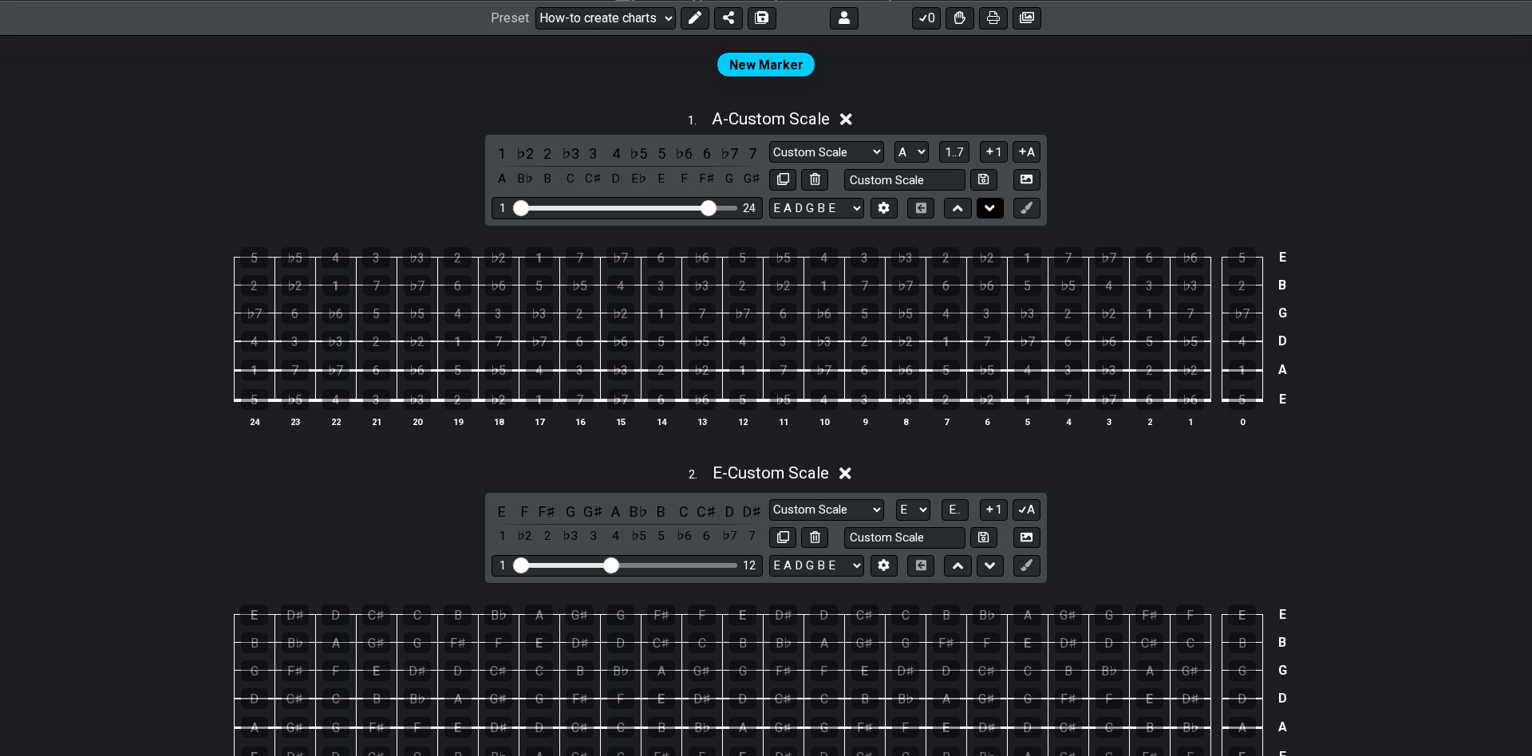
click at [992, 213] on icon at bounding box center [990, 208] width 10 height 16
select select "E"
select select "A"
drag, startPoint x: 1281, startPoint y: 313, endPoint x: 1190, endPoint y: 312, distance: 91.0
click at [1190, 312] on tr "G F♯ F E D♯ D C♯ C B B♭ A G♯ G F♯ F E D♯ D C♯ C B B♭ A G♯ G G" at bounding box center [763, 303] width 1058 height 28
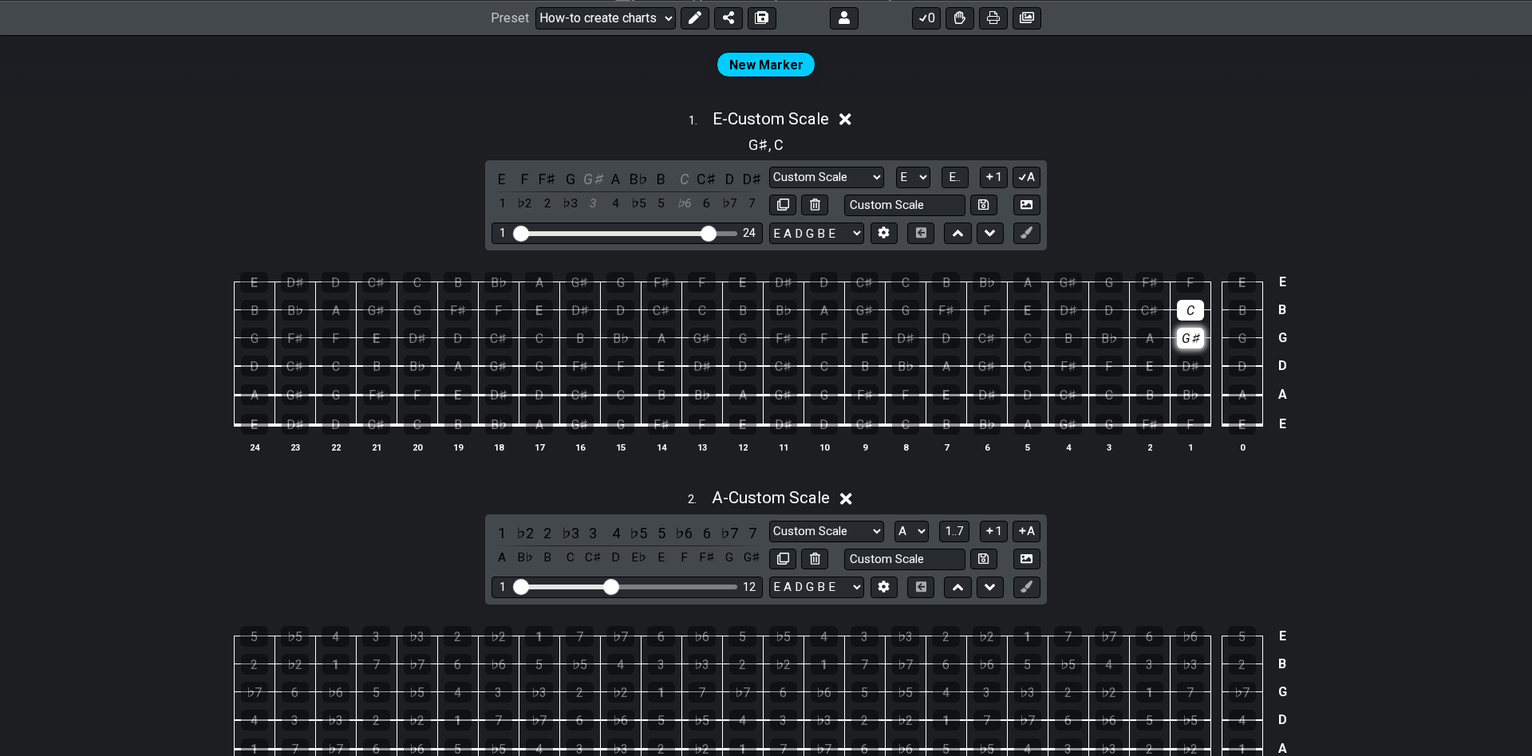
click at [1190, 312] on tbody "E D♯ D C♯ C B B♭ A G♯ G F♯ F E D♯ D C♯ C B B♭ A G♯ G F♯ F E E B B♭ A G♯ G F♯ F …" at bounding box center [763, 348] width 1058 height 187
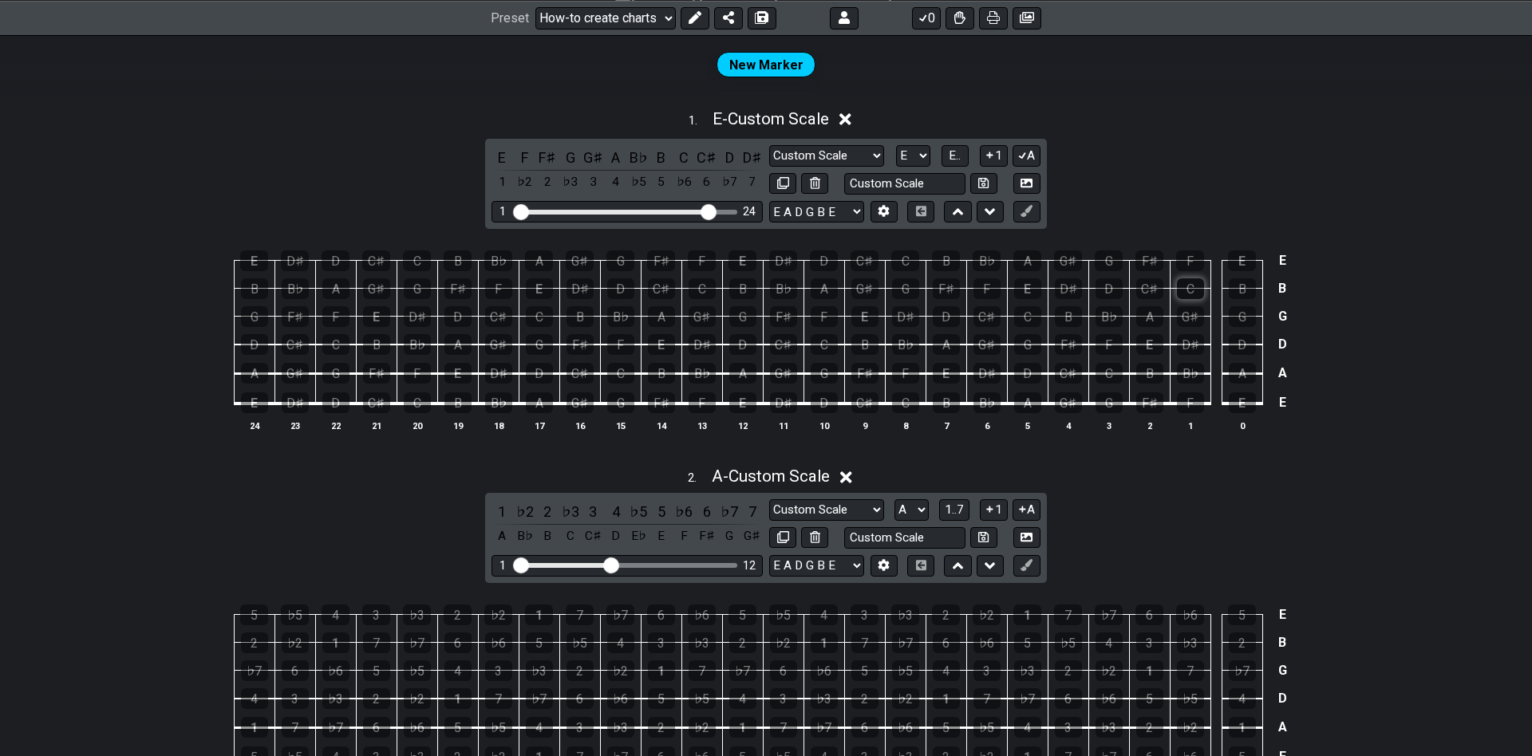
click at [1181, 301] on tbody "E D♯ D C♯ C B B♭ A G♯ G F♯ F E D♯ D C♯ C B B♭ A G♯ G F♯ F E E B B♭ A G♯ G F♯ F …" at bounding box center [763, 326] width 1058 height 187
